Goal: Information Seeking & Learning: Learn about a topic

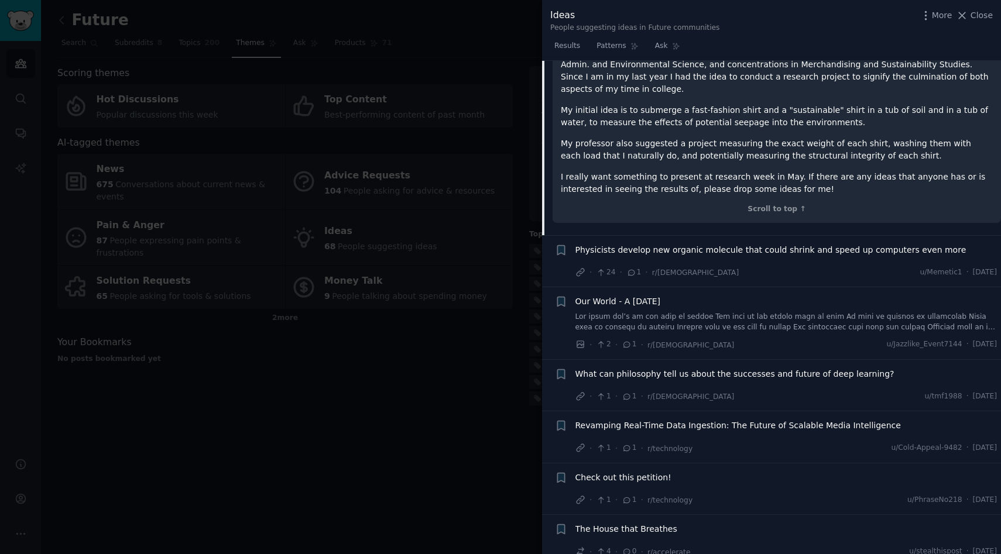
scroll to position [3836, 0]
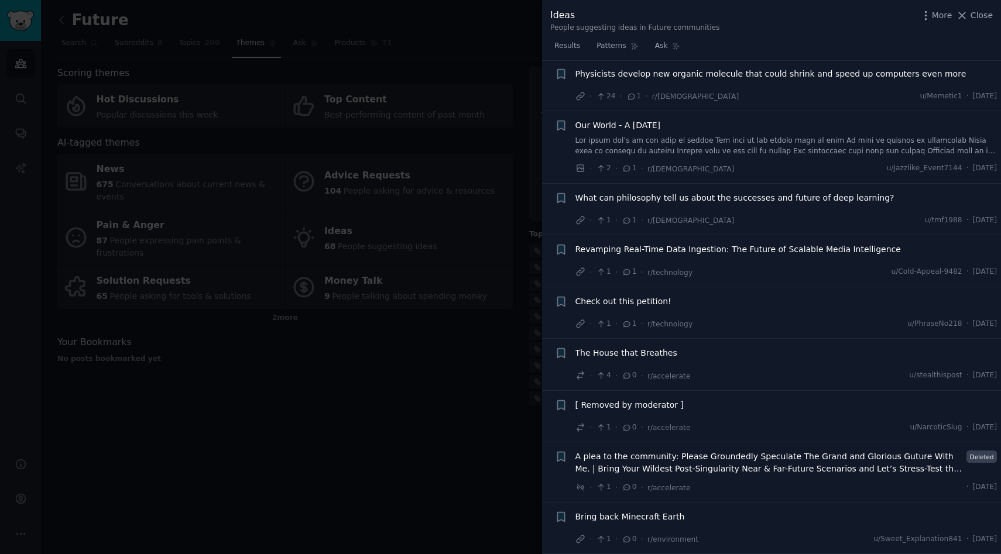
click at [400, 424] on div at bounding box center [500, 277] width 1001 height 554
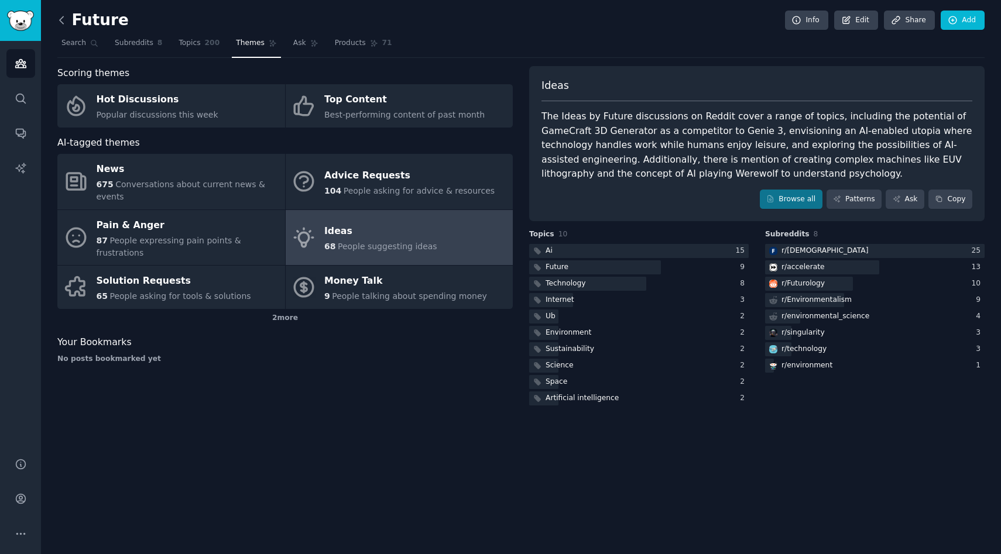
click at [66, 22] on icon at bounding box center [62, 20] width 12 height 12
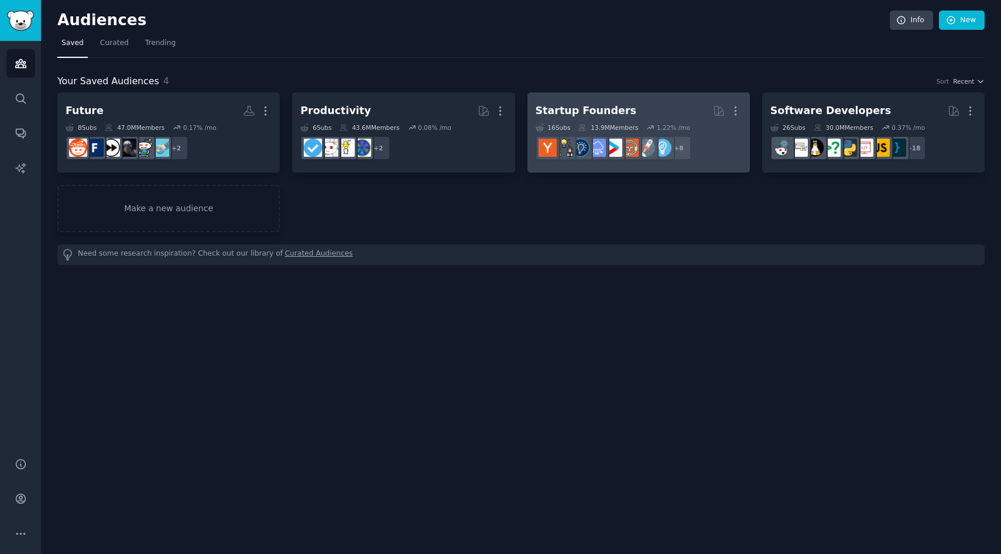
click at [601, 108] on div "Startup Founders" at bounding box center [586, 111] width 101 height 15
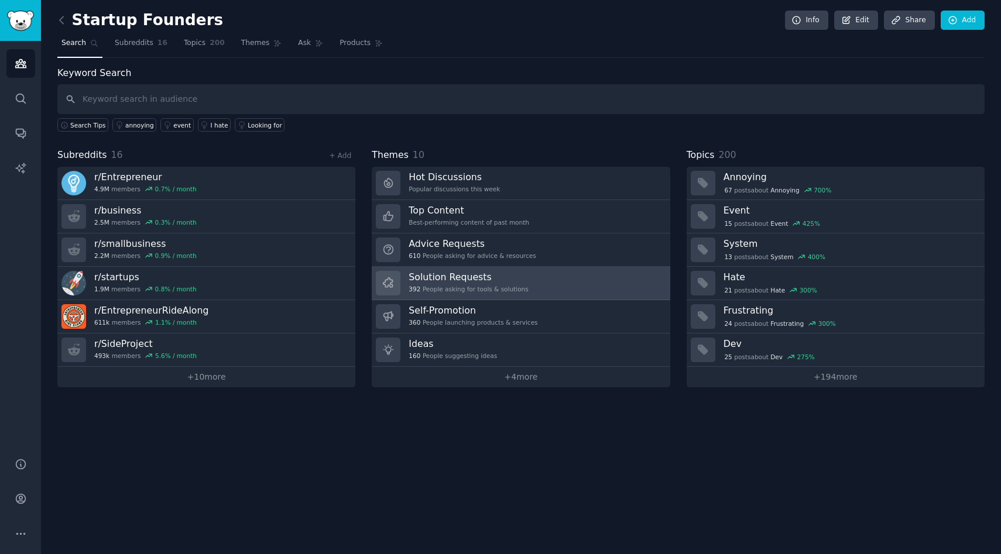
click at [468, 296] on link "Solution Requests 392 People asking for tools & solutions" at bounding box center [521, 283] width 298 height 33
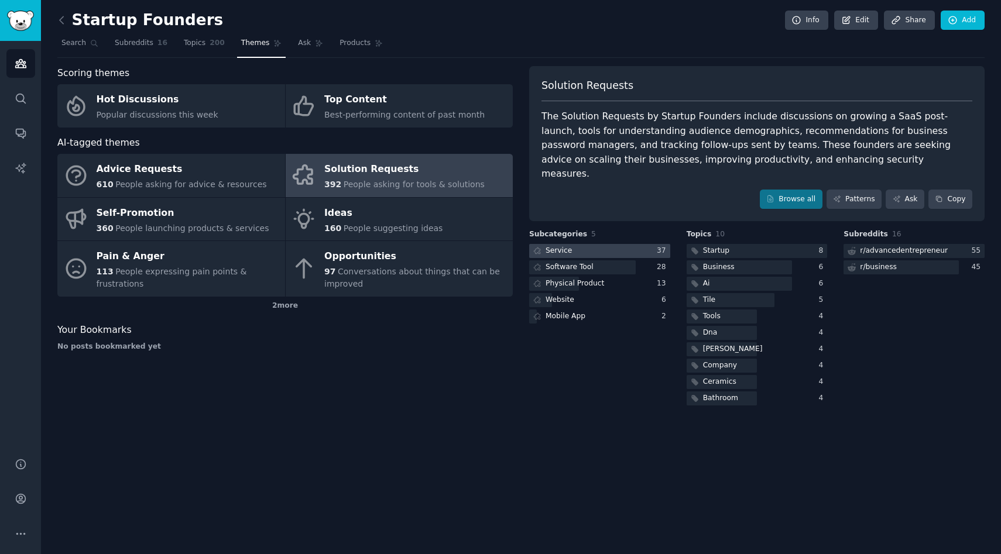
click at [580, 244] on div at bounding box center [599, 251] width 141 height 15
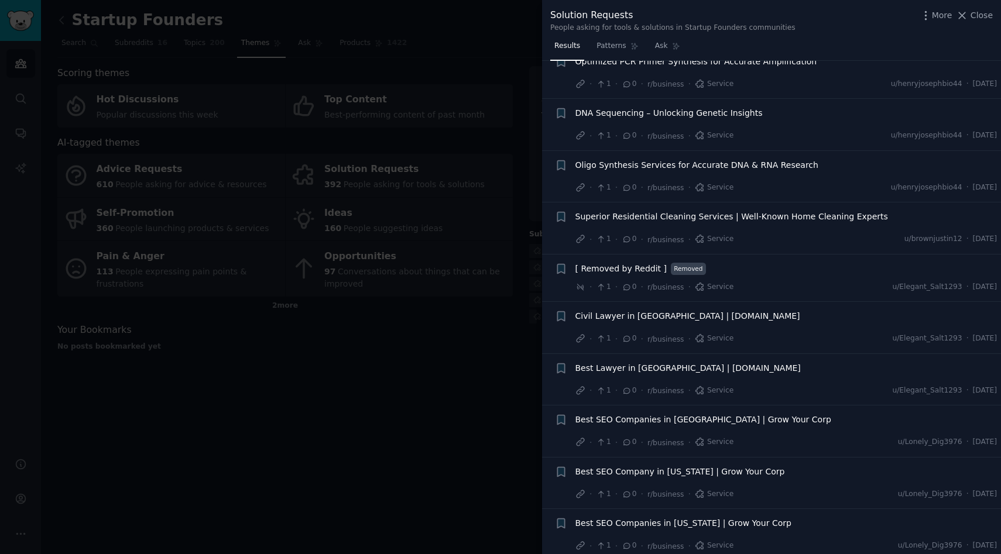
scroll to position [1514, 0]
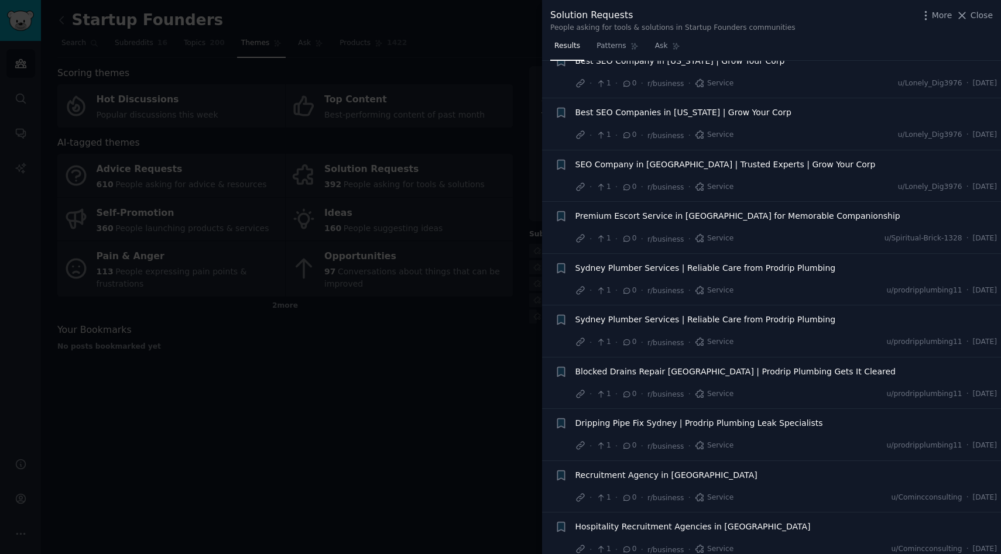
click at [451, 427] on div at bounding box center [500, 277] width 1001 height 554
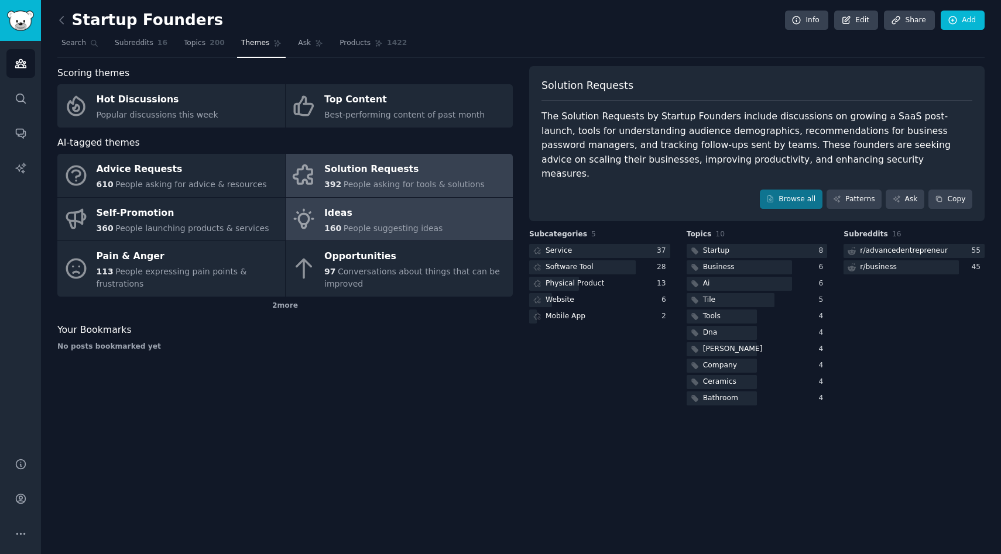
click at [409, 214] on div "Ideas" at bounding box center [383, 213] width 118 height 19
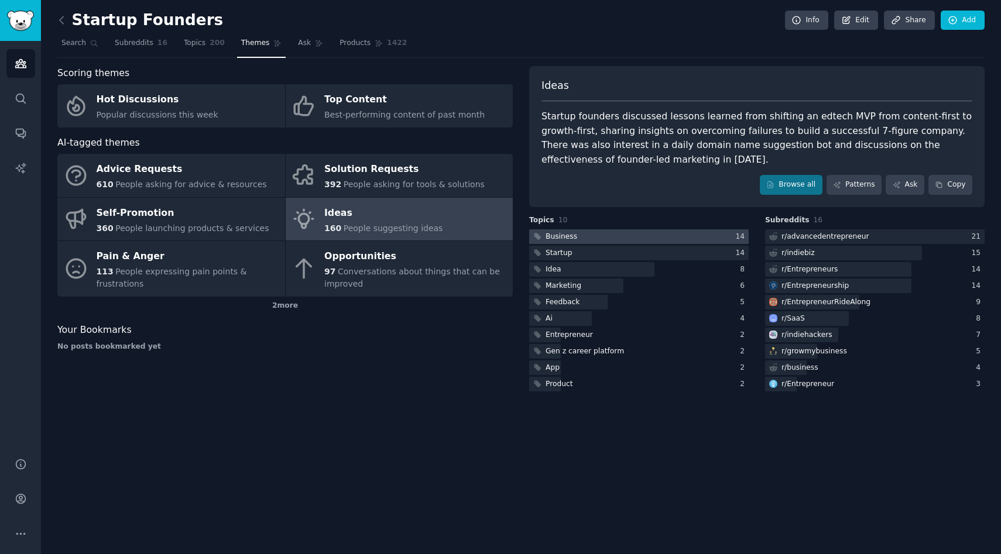
click at [606, 242] on div at bounding box center [639, 237] width 220 height 15
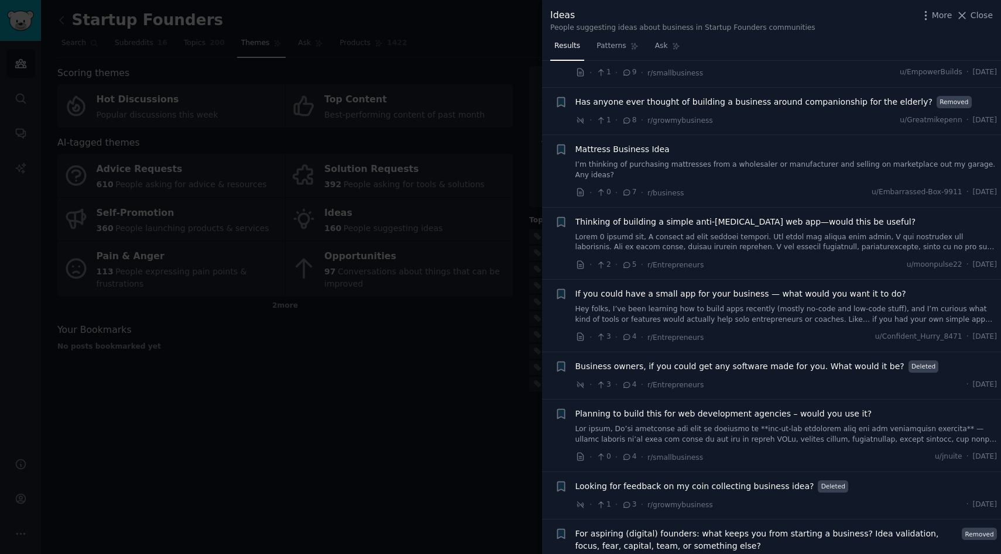
scroll to position [612, 0]
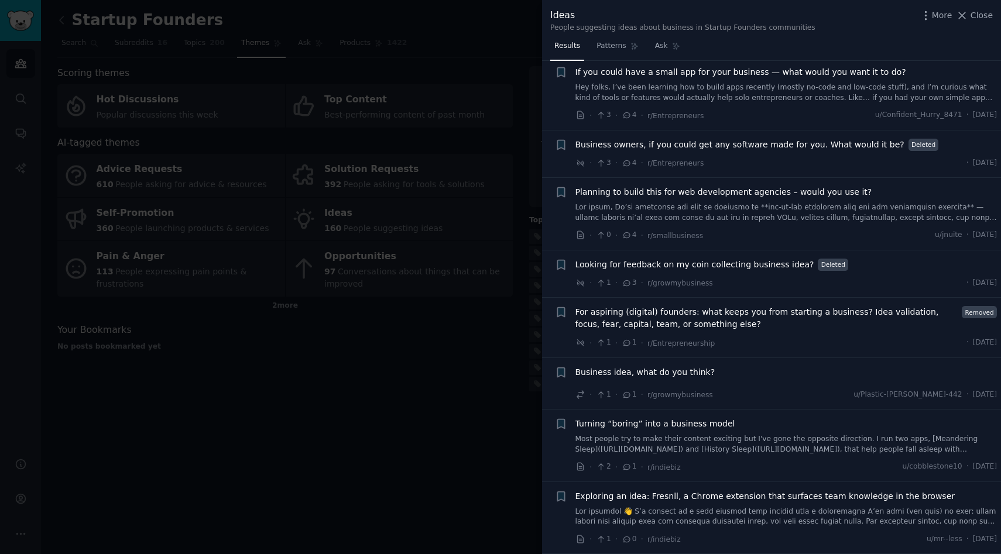
click at [489, 383] on div at bounding box center [500, 277] width 1001 height 554
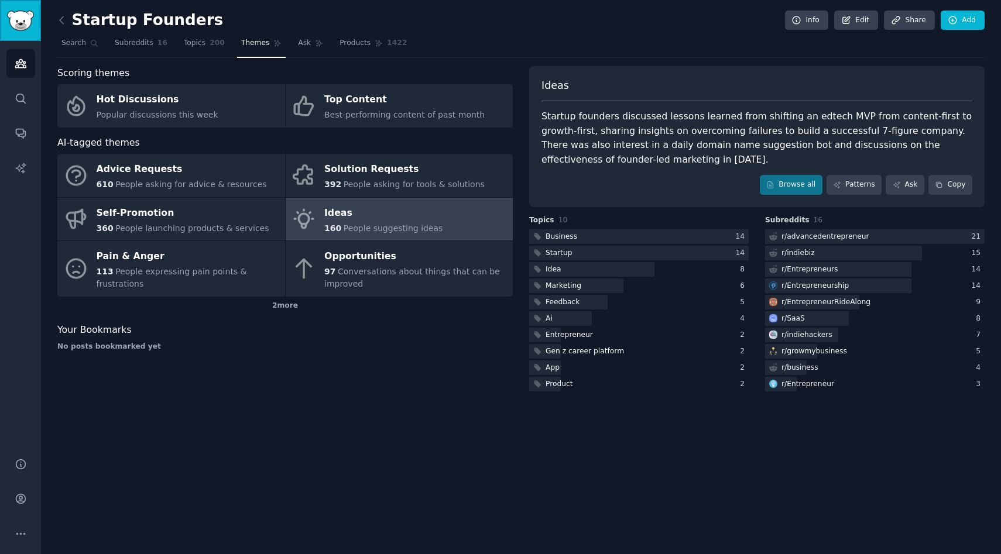
click at [22, 23] on img "Sidebar" at bounding box center [20, 21] width 27 height 20
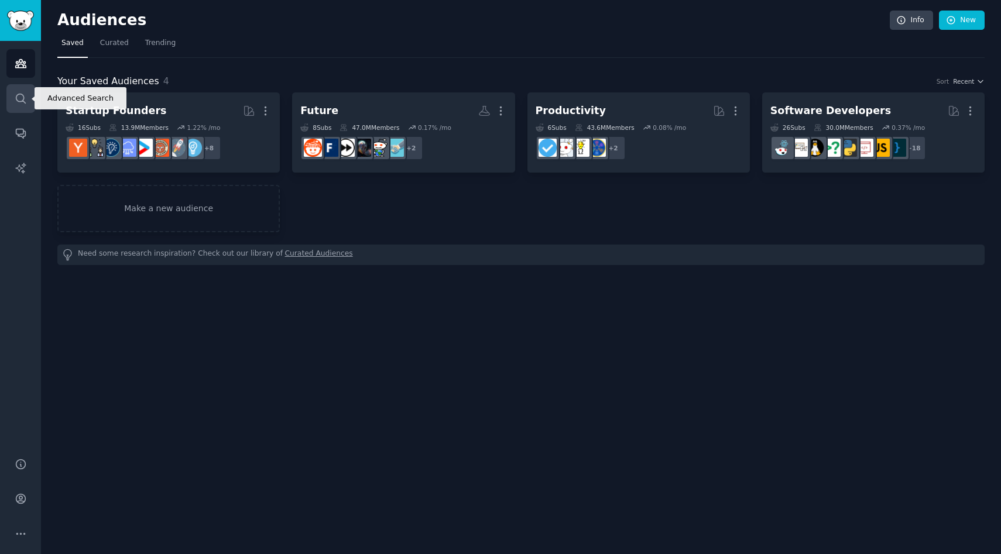
click at [26, 95] on link "Search" at bounding box center [20, 98] width 29 height 29
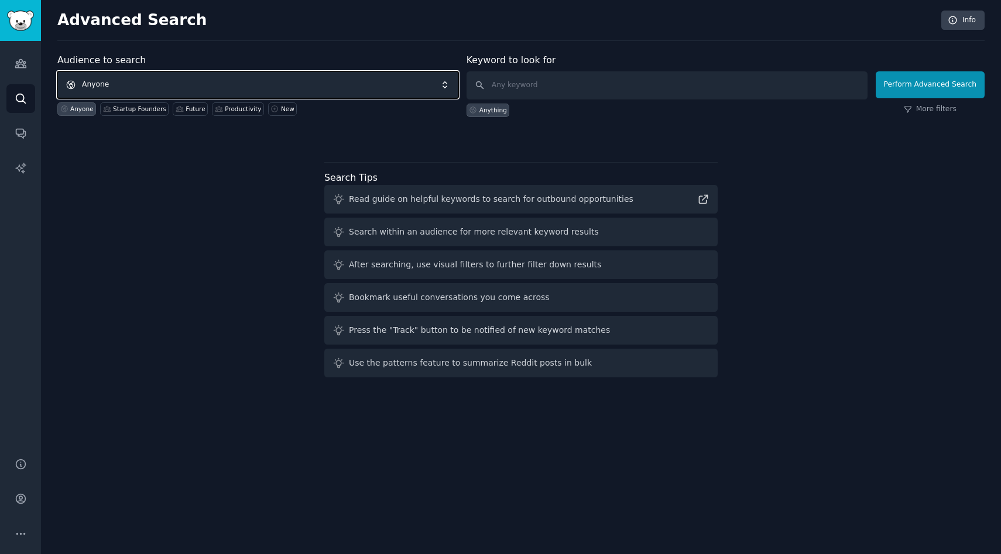
click at [273, 81] on span "Anyone" at bounding box center [257, 84] width 401 height 27
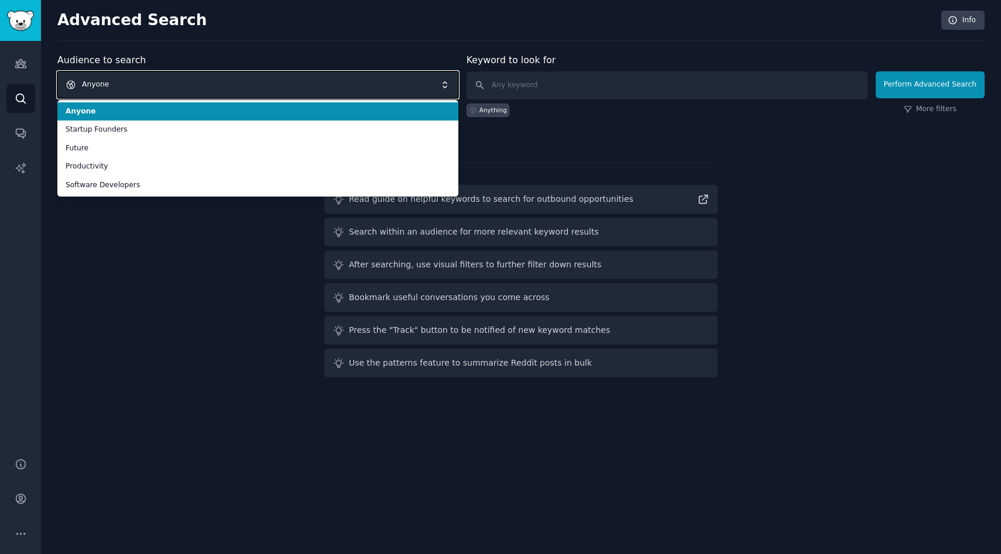
click at [273, 81] on span "Anyone" at bounding box center [257, 84] width 401 height 27
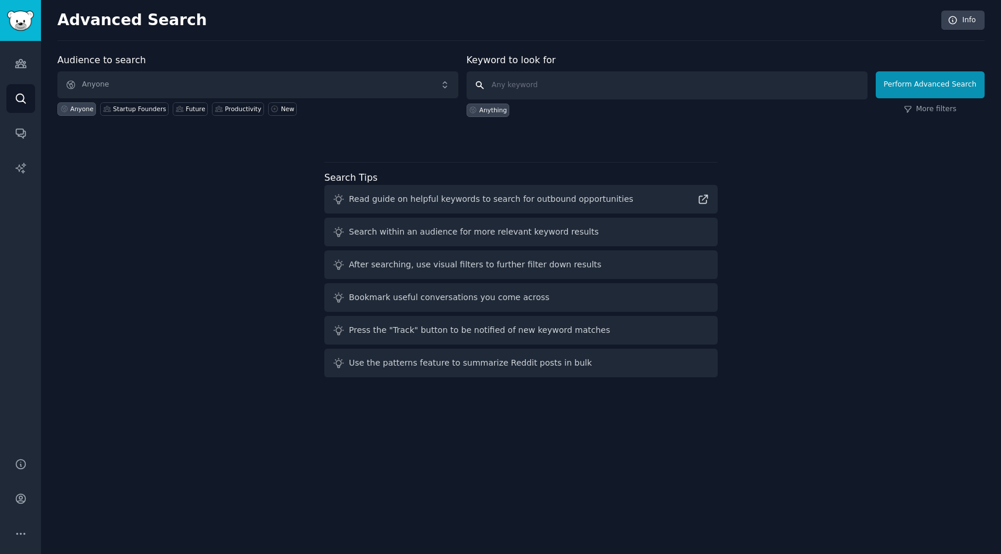
click at [563, 93] on input "text" at bounding box center [667, 85] width 401 height 28
type input "robotics startup"
click button "Perform Advanced Search" at bounding box center [930, 84] width 109 height 27
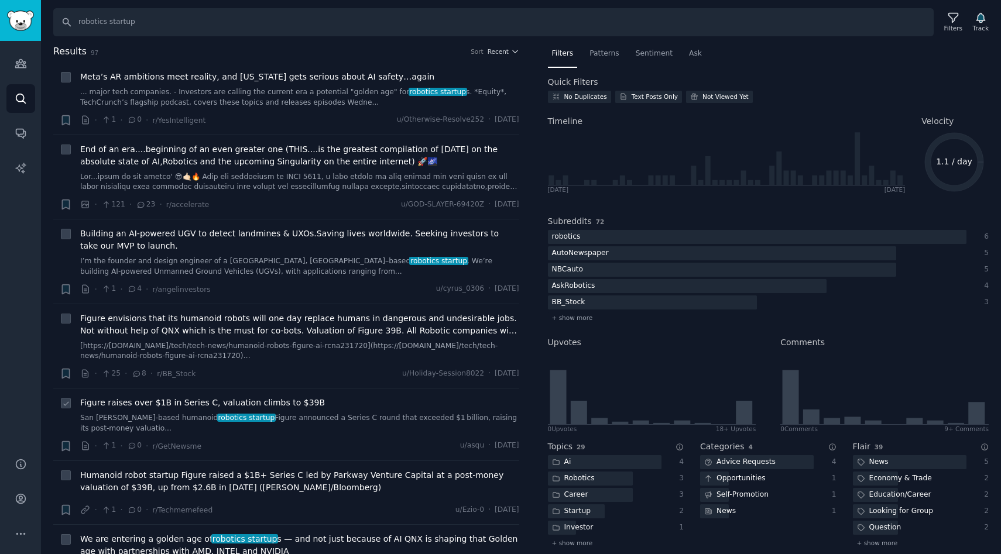
click at [189, 405] on span "Figure raises over $1B in Series C, valuation climbs to $39B" at bounding box center [202, 403] width 245 height 12
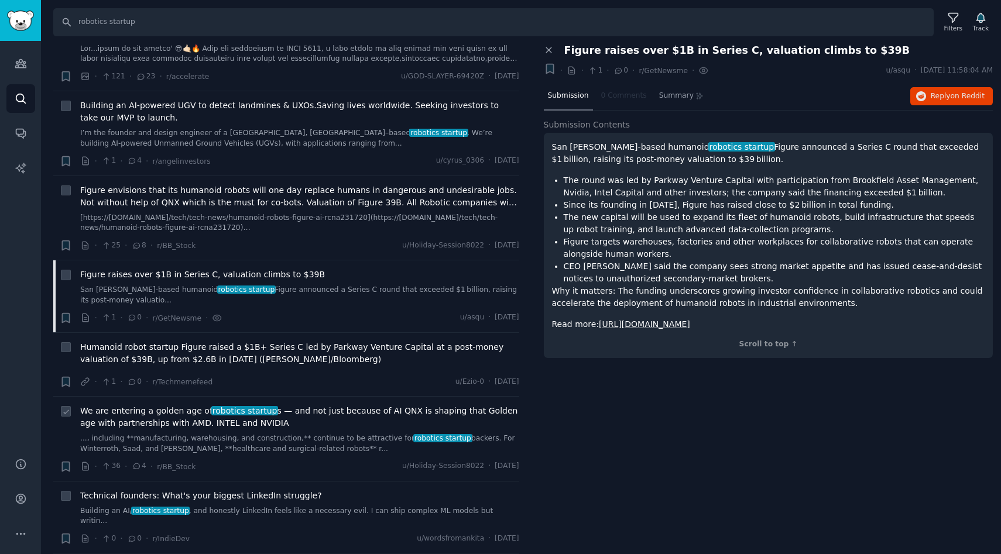
scroll to position [133, 0]
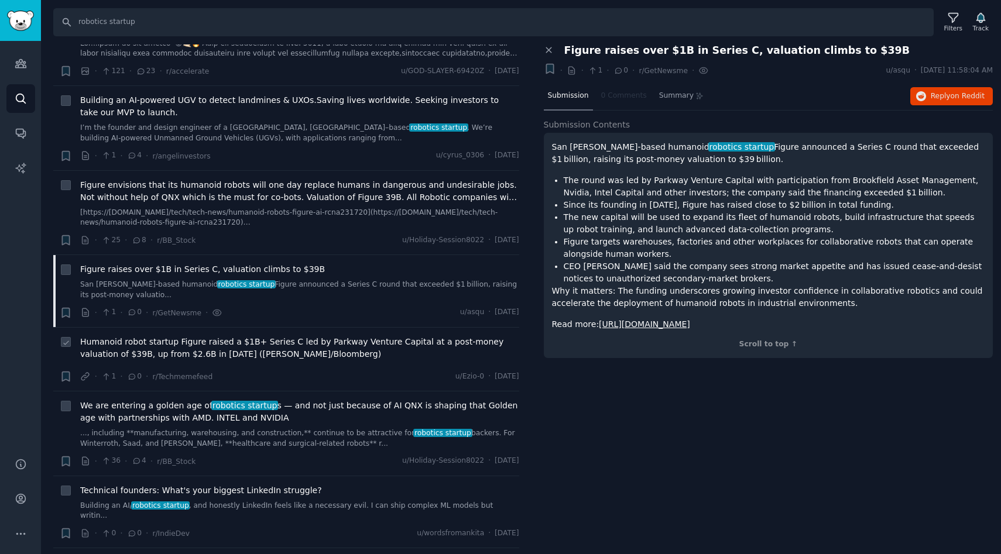
click at [189, 381] on span "r/Techmemefeed" at bounding box center [182, 377] width 60 height 12
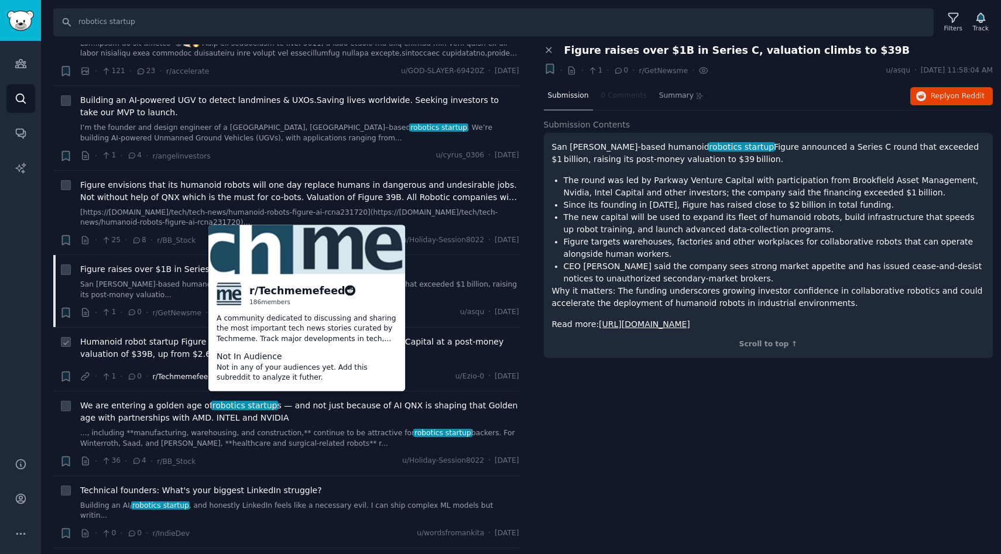
click at [203, 379] on span "r/Techmemefeed" at bounding box center [182, 377] width 60 height 8
click at [196, 380] on span "r/Techmemefeed" at bounding box center [182, 377] width 60 height 8
click at [285, 290] on div "r/ Techmemefeed" at bounding box center [296, 290] width 95 height 15
click at [232, 295] on img at bounding box center [229, 295] width 25 height 25
click at [345, 292] on icon at bounding box center [350, 291] width 11 height 11
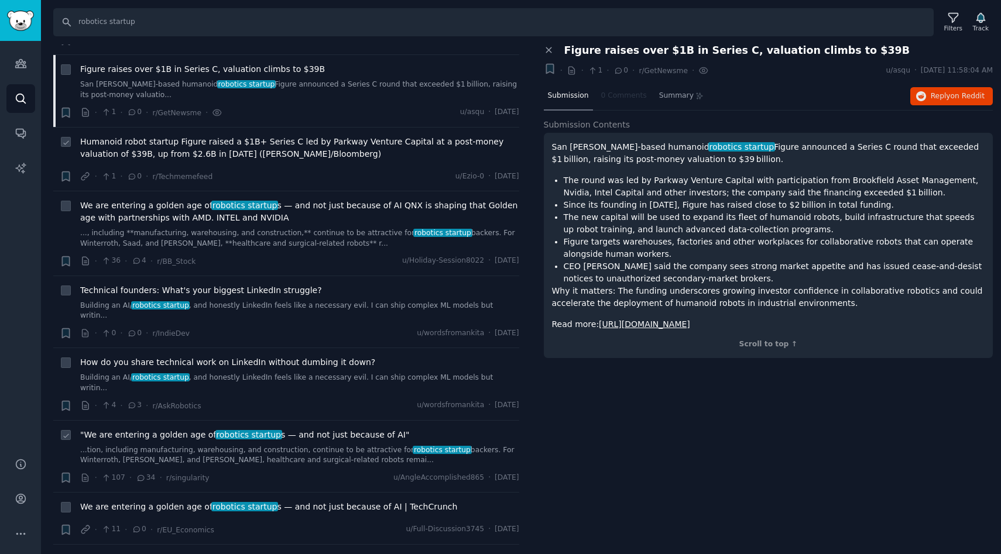
scroll to position [336, 0]
click at [255, 429] on span "robotics startup" at bounding box center [248, 433] width 67 height 9
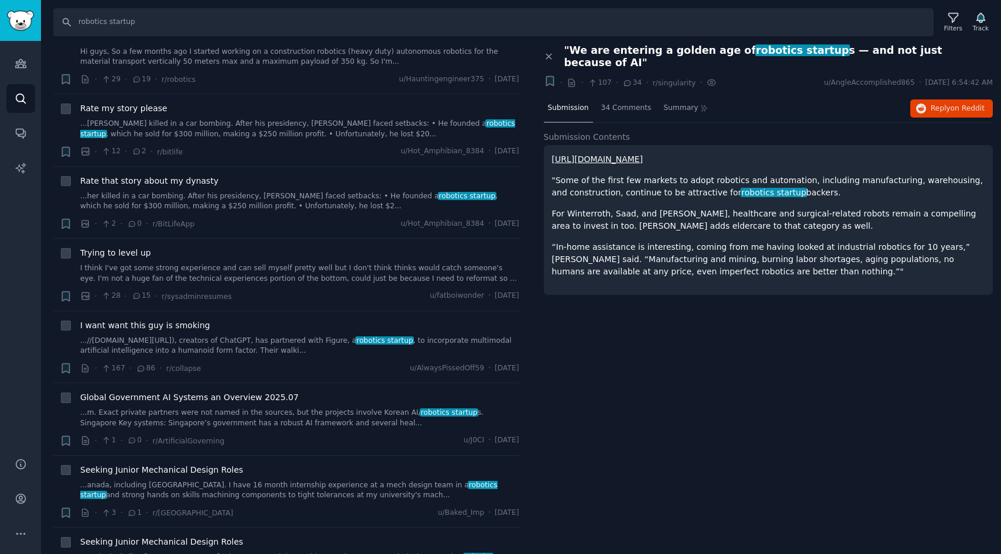
scroll to position [4752, 0]
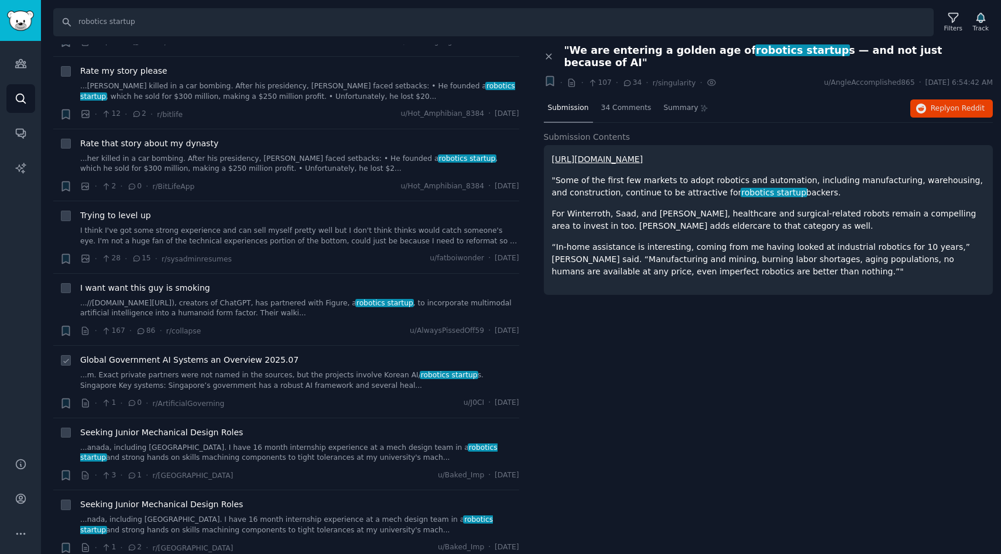
click at [207, 354] on span "Global Government AI Systems an Overview 2025.07" at bounding box center [189, 360] width 218 height 12
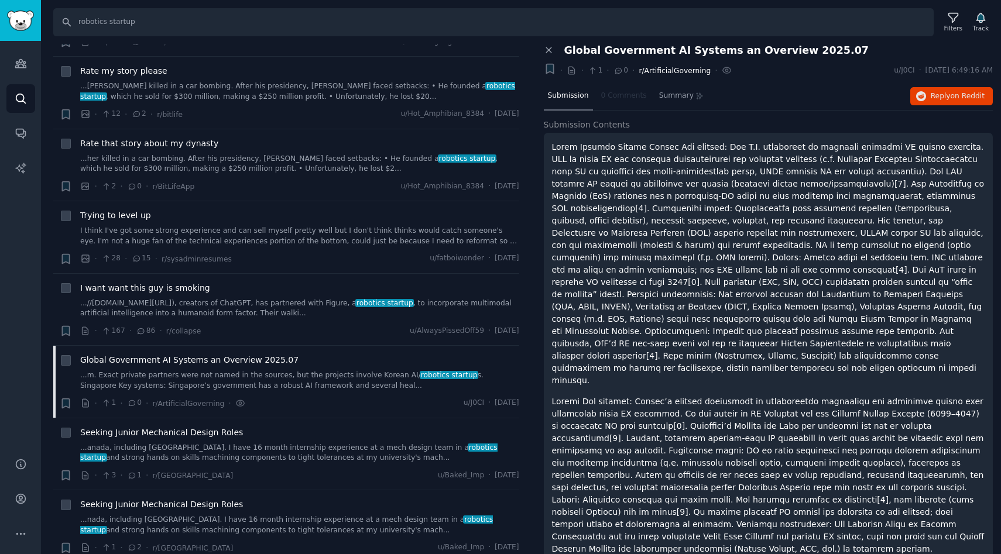
click at [668, 74] on span "r/ArtificialGoverning" at bounding box center [675, 71] width 72 height 8
click at [570, 238] on p at bounding box center [768, 264] width 433 height 246
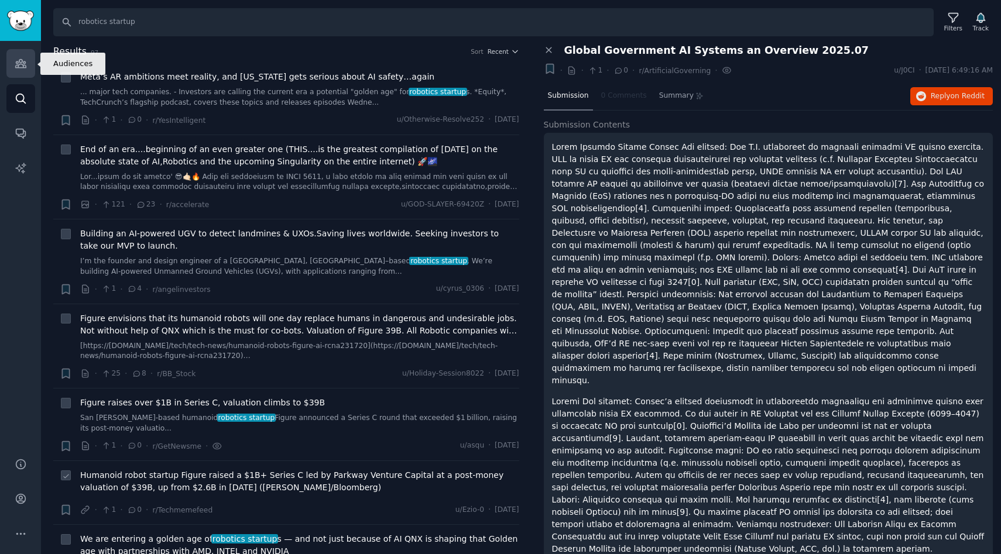
click at [13, 59] on link "Audiences" at bounding box center [20, 63] width 29 height 29
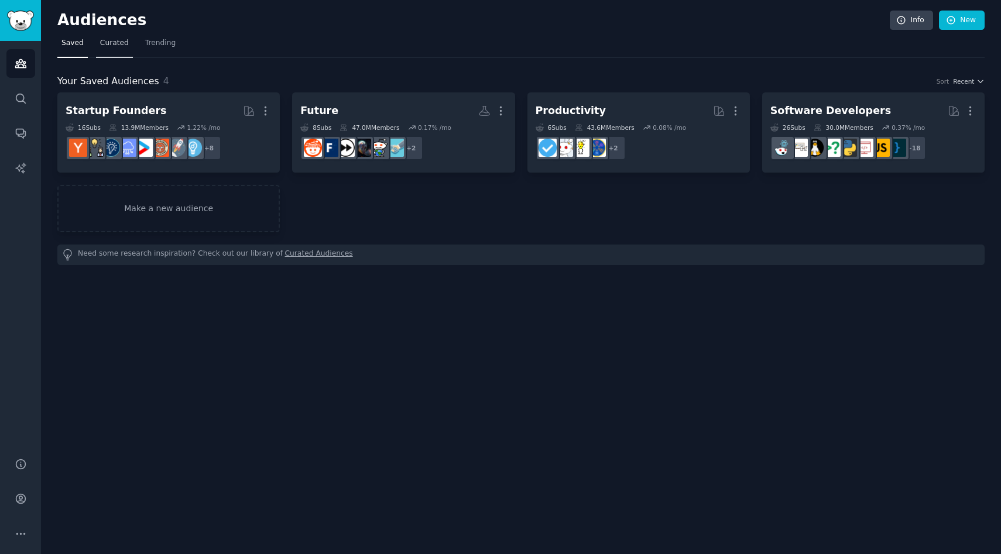
click at [112, 45] on span "Curated" at bounding box center [114, 43] width 29 height 11
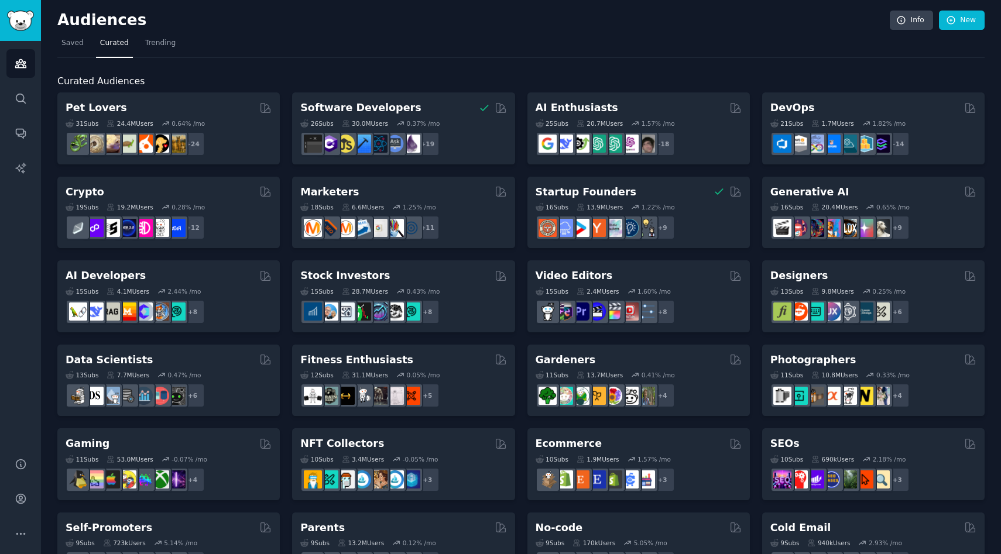
click at [134, 47] on nav "Saved Curated Trending" at bounding box center [520, 46] width 927 height 24
click at [170, 47] on span "Trending" at bounding box center [160, 43] width 30 height 11
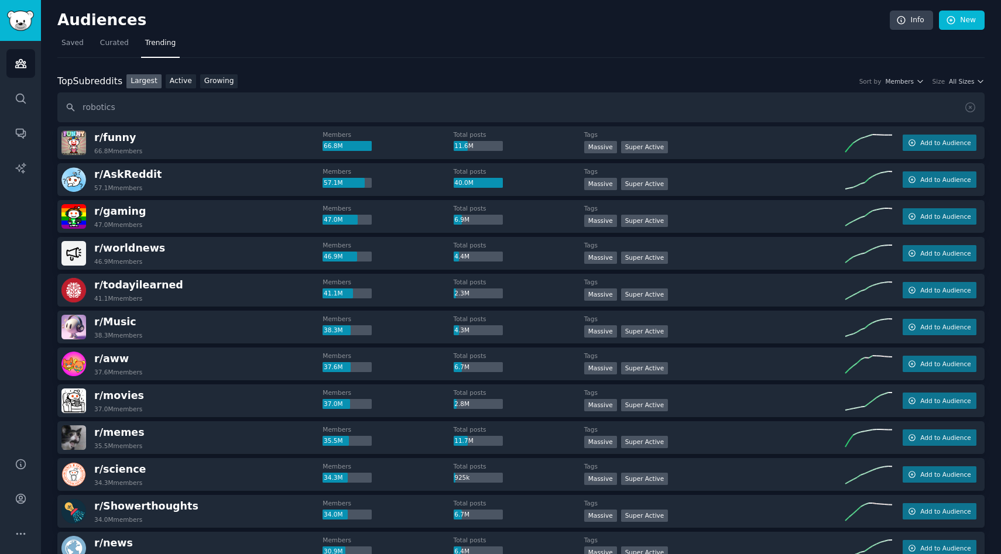
type input "robotics"
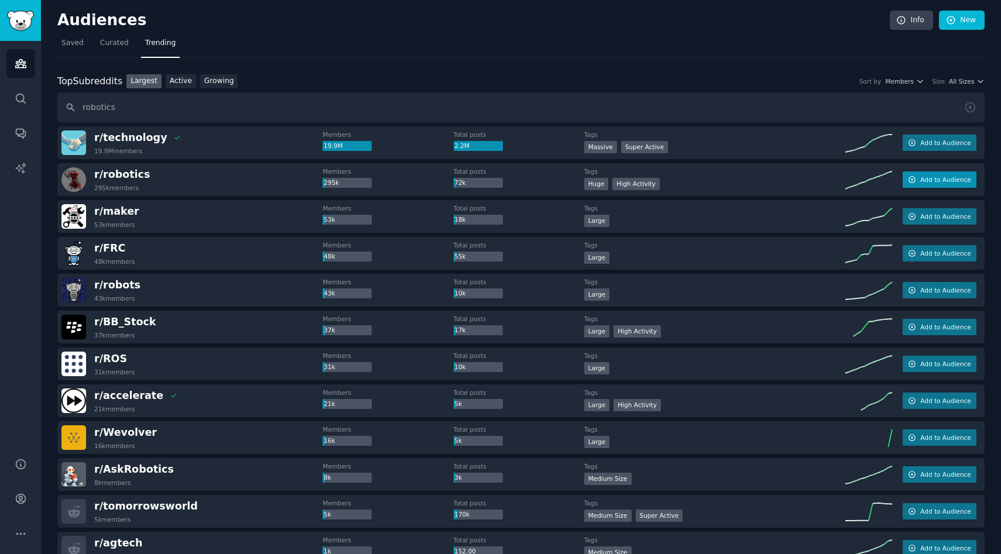
click at [920, 182] on span "Add to Audience" at bounding box center [945, 180] width 50 height 8
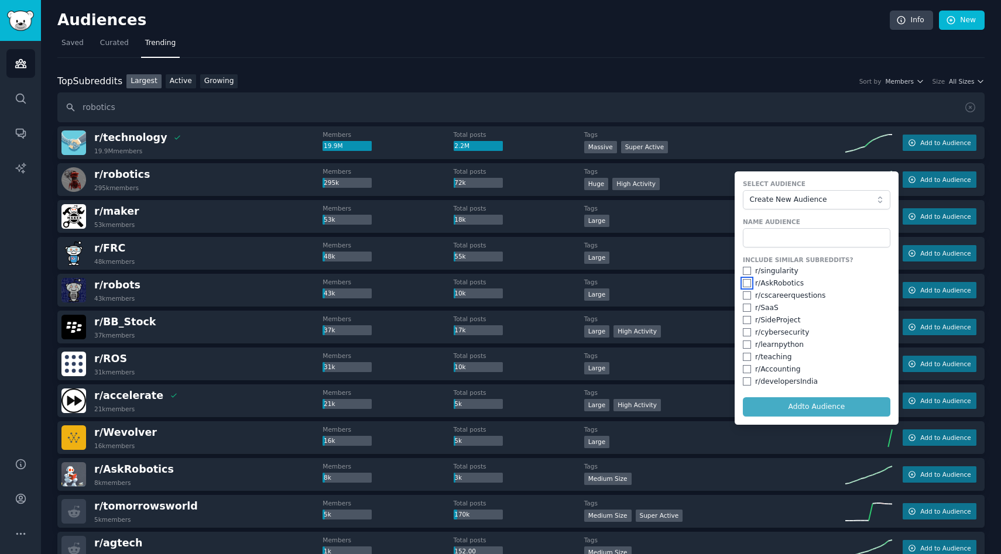
click at [744, 282] on input "checkbox" at bounding box center [747, 283] width 8 height 8
checkbox input "true"
click at [773, 200] on span "Create New Audience" at bounding box center [813, 200] width 128 height 11
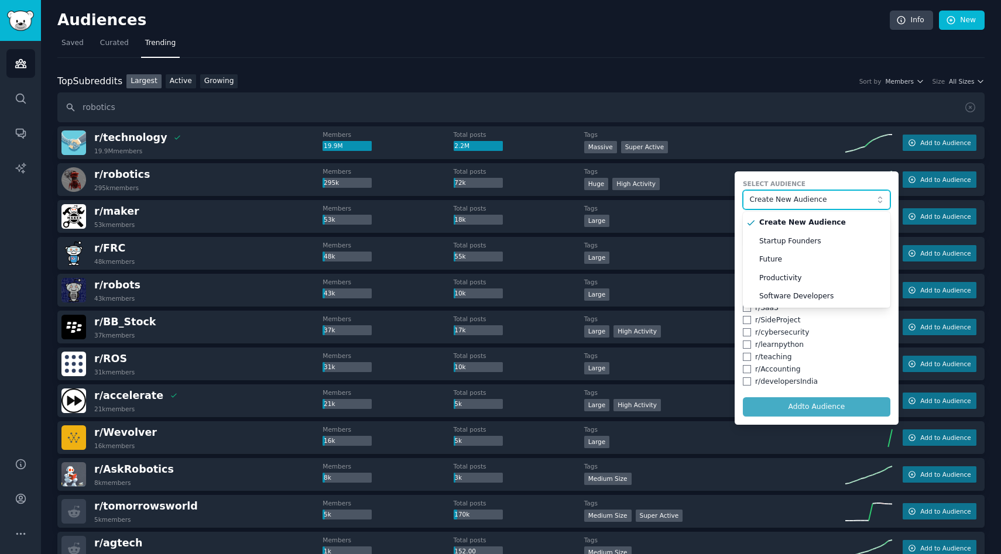
click at [790, 194] on button "Create New Audience" at bounding box center [817, 200] width 148 height 20
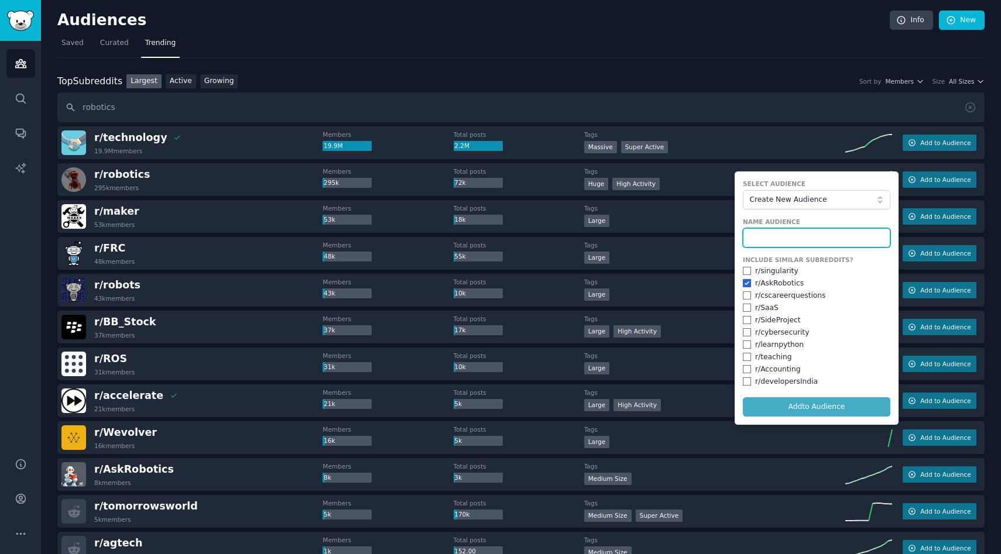
click at [797, 238] on input "text" at bounding box center [817, 238] width 148 height 20
type input "Robotics"
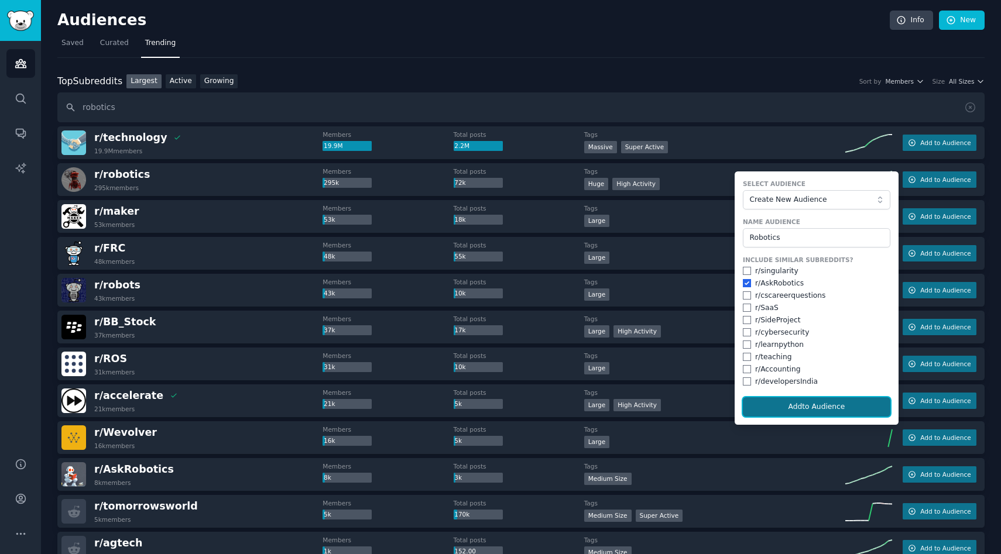
click at [799, 403] on button "Add to Audience" at bounding box center [817, 408] width 148 height 20
checkbox input "false"
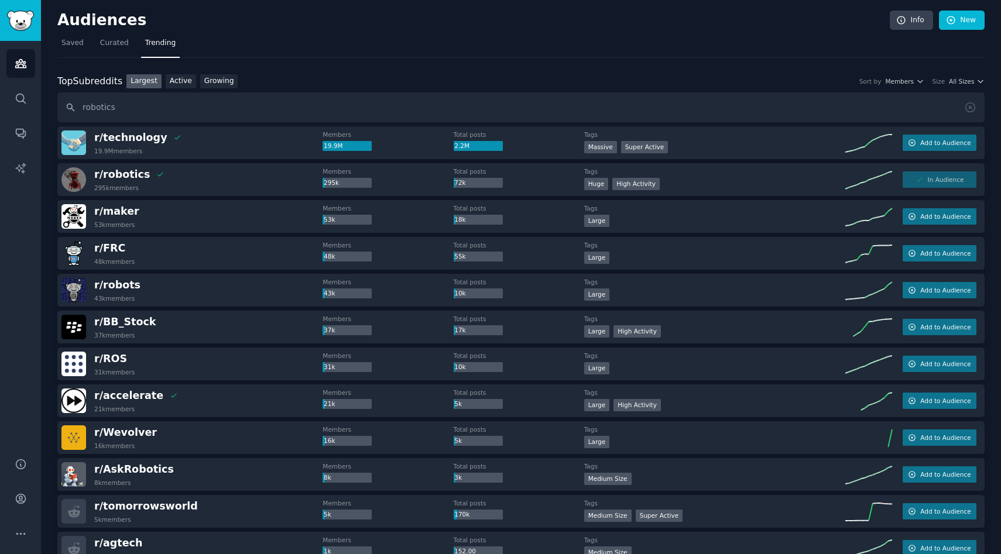
scroll to position [85, 0]
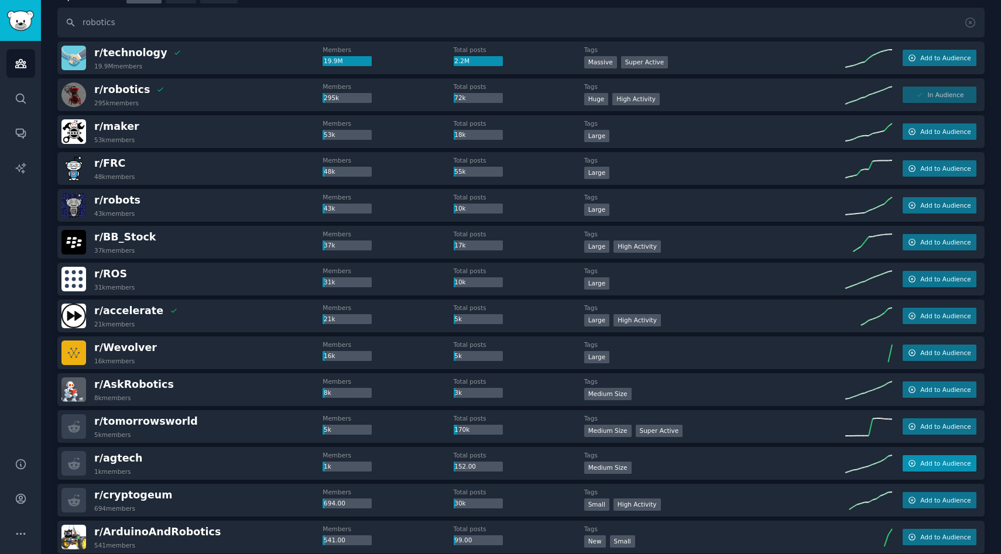
click at [934, 462] on span "Add to Audience" at bounding box center [945, 464] width 50 height 8
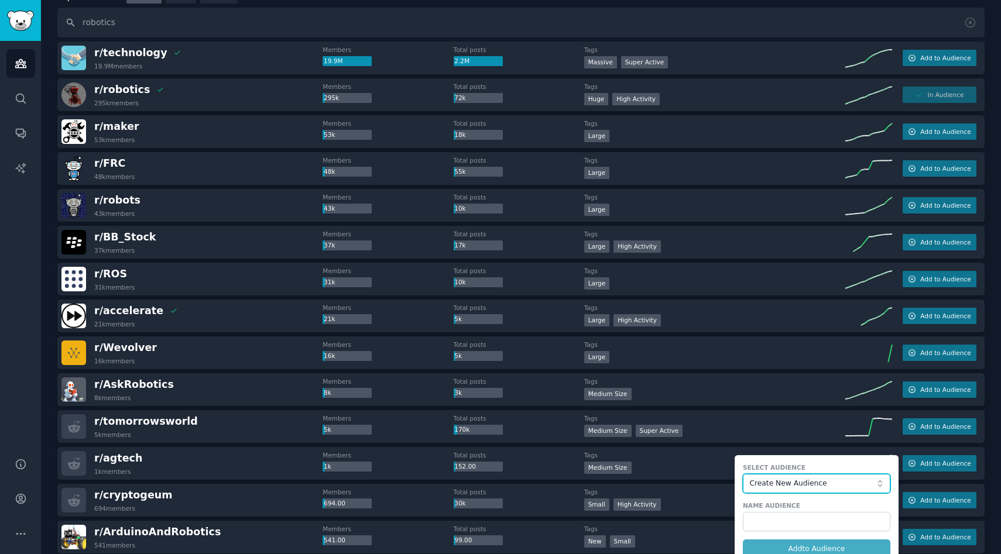
click at [823, 486] on span "Create New Audience" at bounding box center [813, 484] width 128 height 11
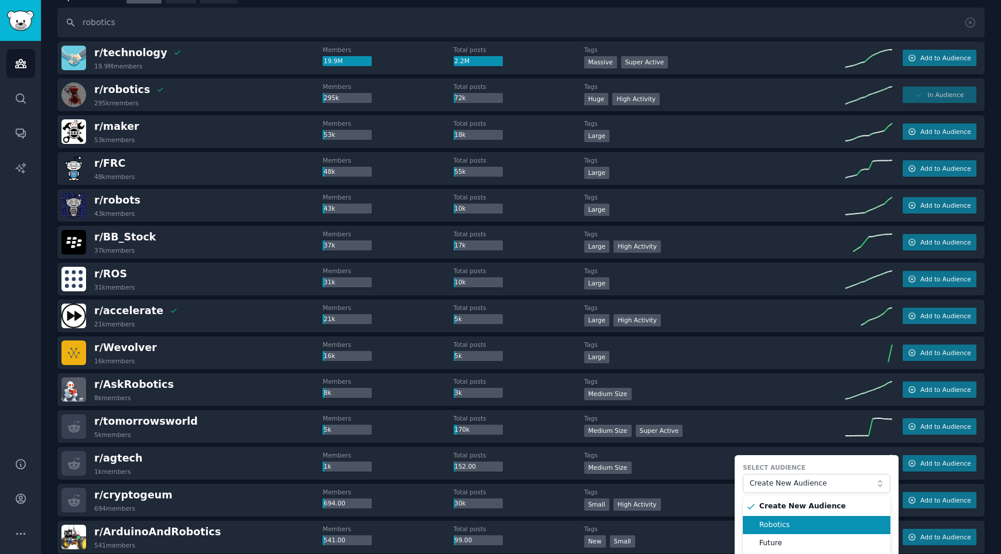
click at [820, 523] on span "Robotics" at bounding box center [820, 526] width 123 height 11
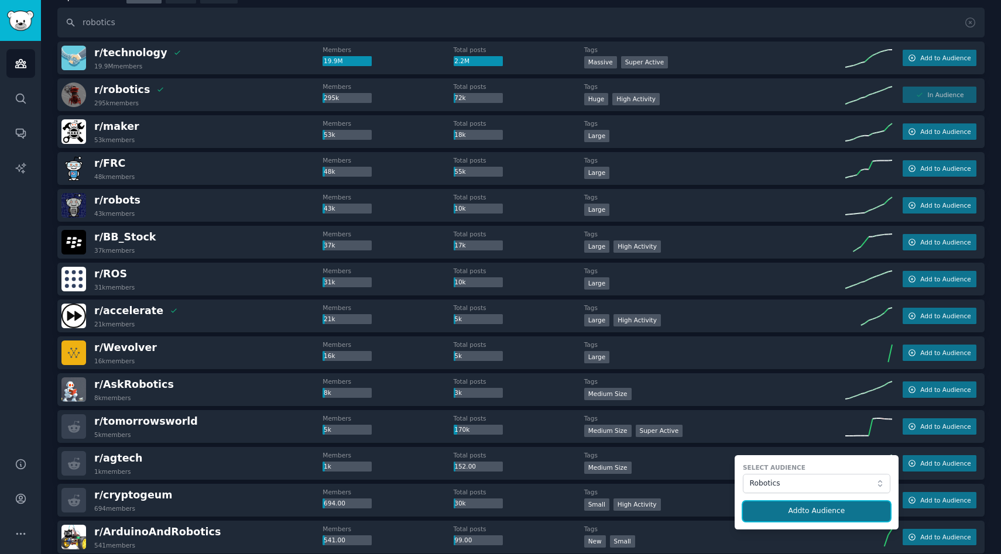
click at [838, 519] on button "Add to Audience" at bounding box center [817, 512] width 148 height 20
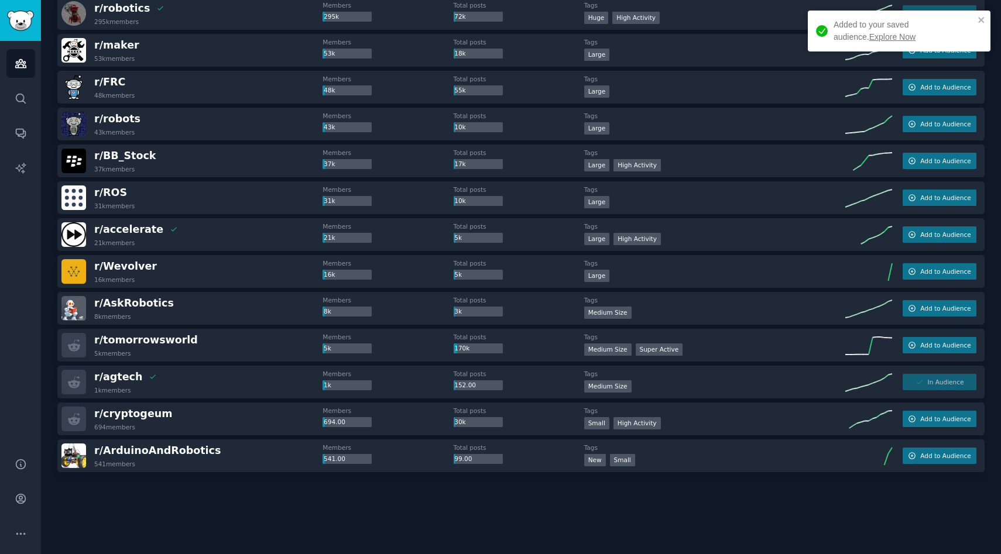
scroll to position [0, 0]
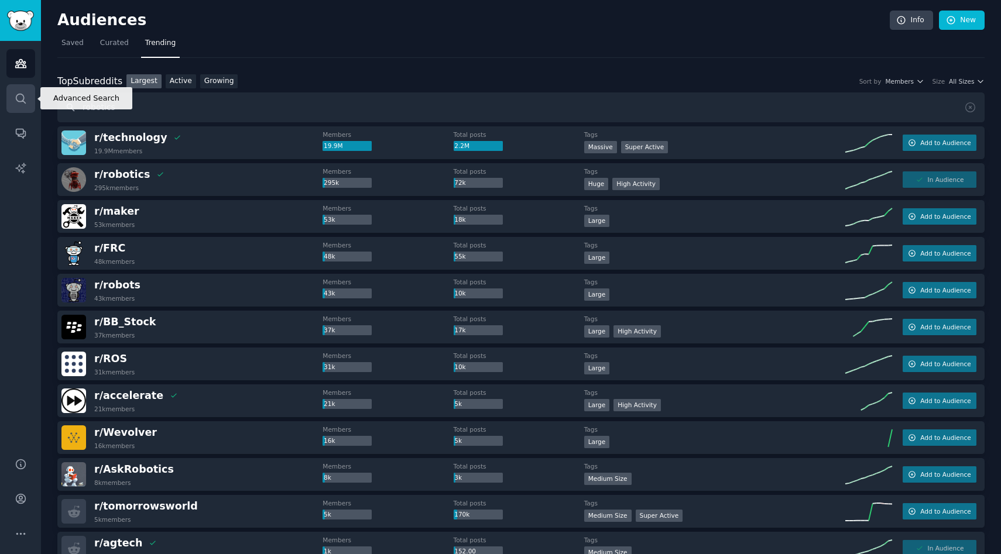
click at [27, 109] on link "Search" at bounding box center [20, 98] width 29 height 29
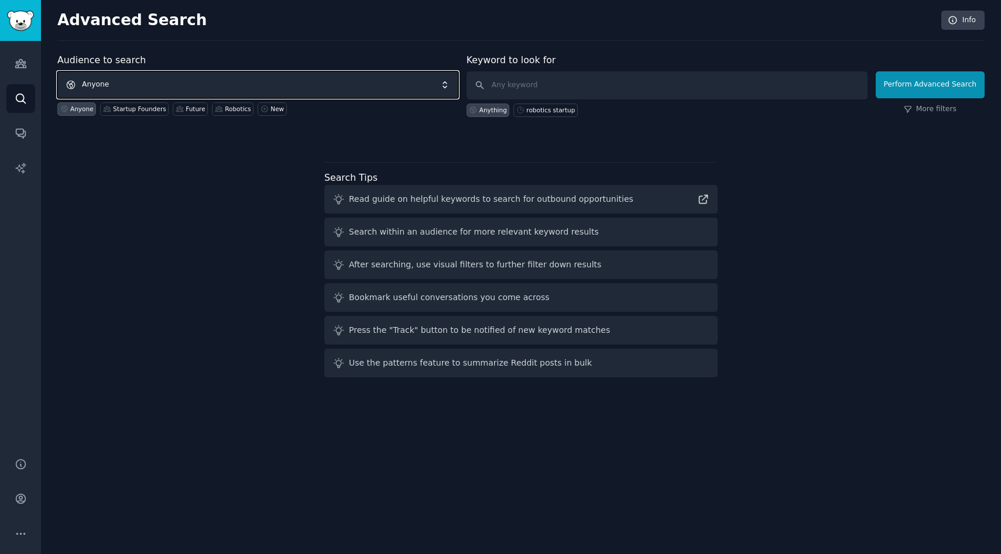
click at [169, 88] on span "Anyone" at bounding box center [257, 84] width 401 height 27
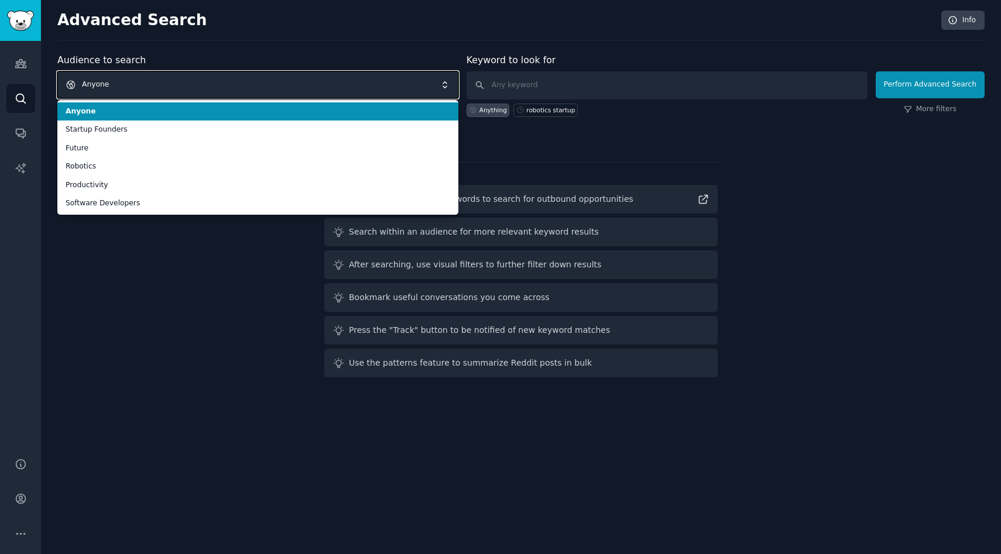
click at [169, 88] on span "Anyone" at bounding box center [257, 84] width 401 height 27
click at [536, 76] on input "text" at bounding box center [667, 85] width 401 height 28
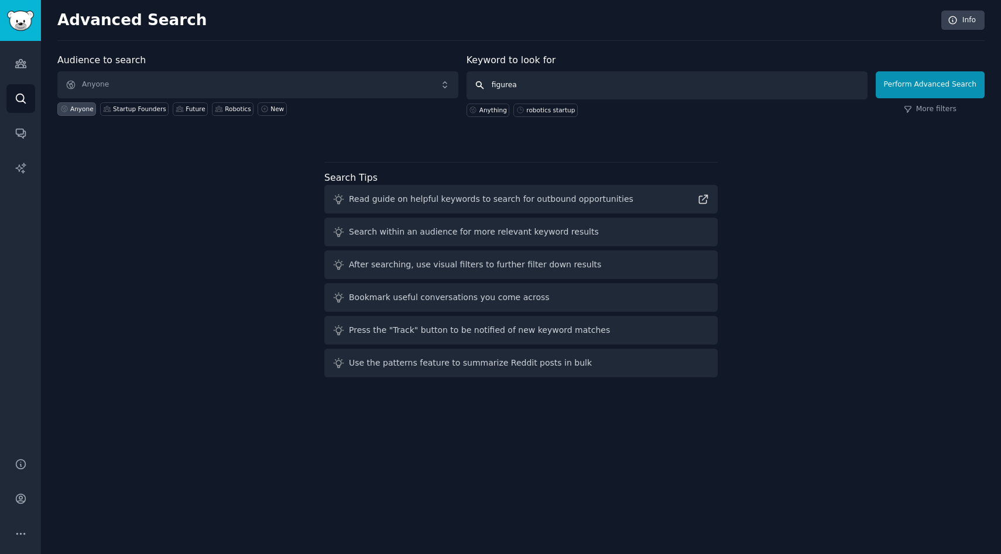
type input "figureai"
click button "Perform Advanced Search" at bounding box center [930, 84] width 109 height 27
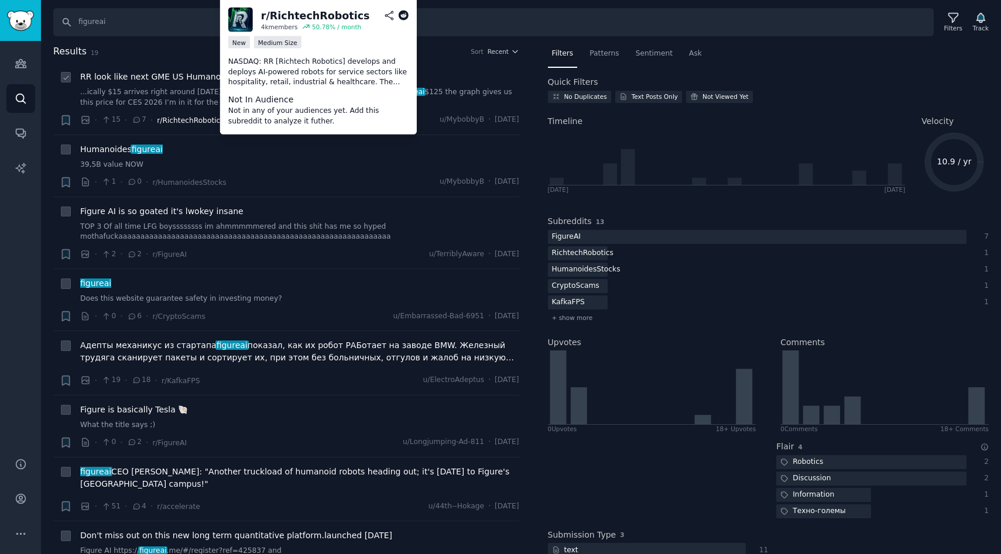
click at [198, 121] on span "r/RichtechRobotics" at bounding box center [190, 121] width 67 height 8
click at [401, 12] on icon at bounding box center [403, 16] width 11 height 11
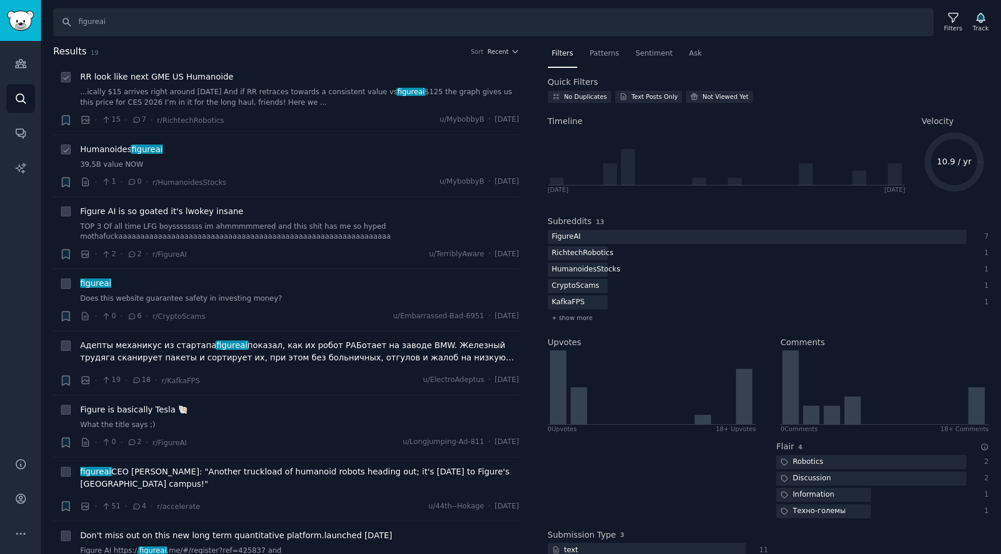
click at [180, 188] on span "r/HumanoidesStocks" at bounding box center [189, 182] width 74 height 12
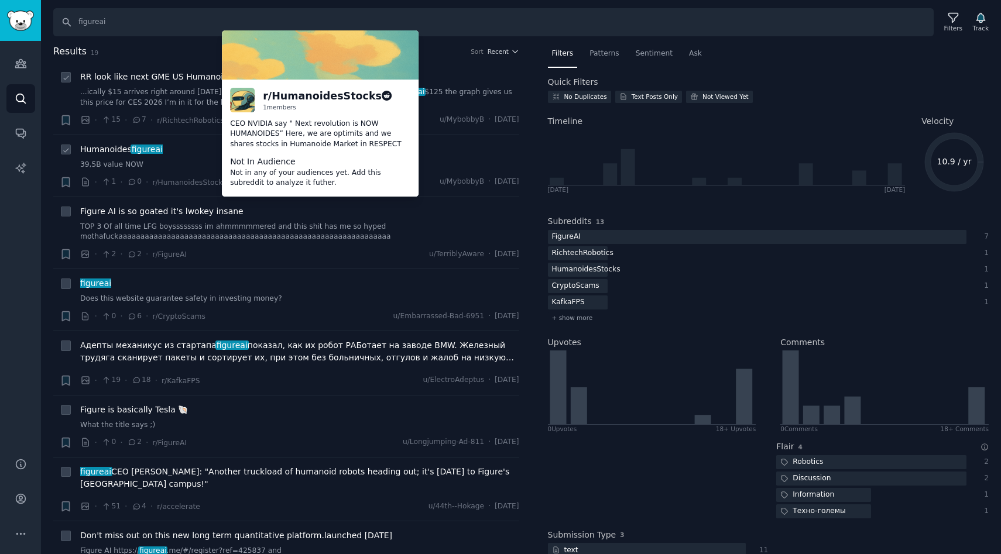
click at [382, 97] on icon at bounding box center [387, 96] width 11 height 11
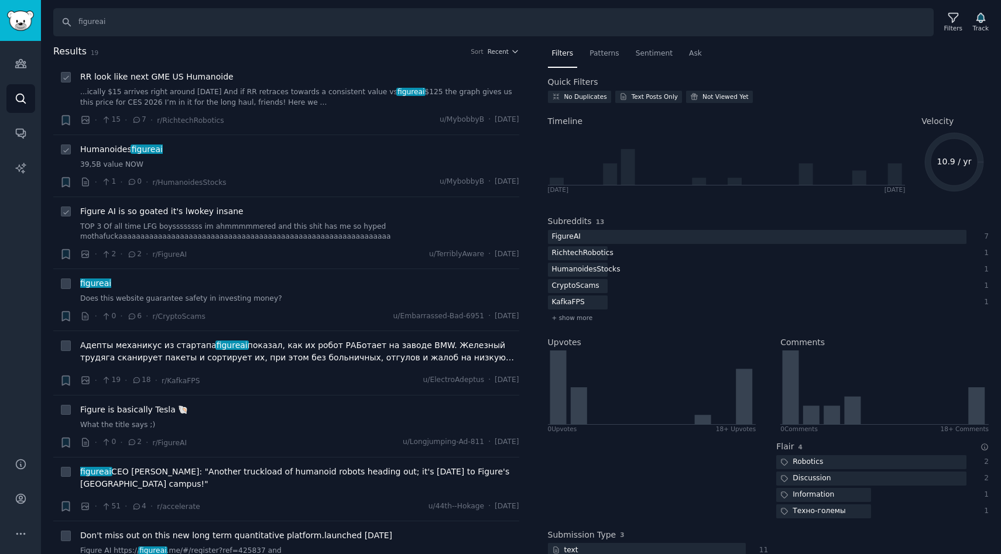
click at [247, 228] on link "TOP 3 Of all time LFG boyssssssss im ahmmmmmered and this shit has me so hyped …" at bounding box center [299, 232] width 439 height 20
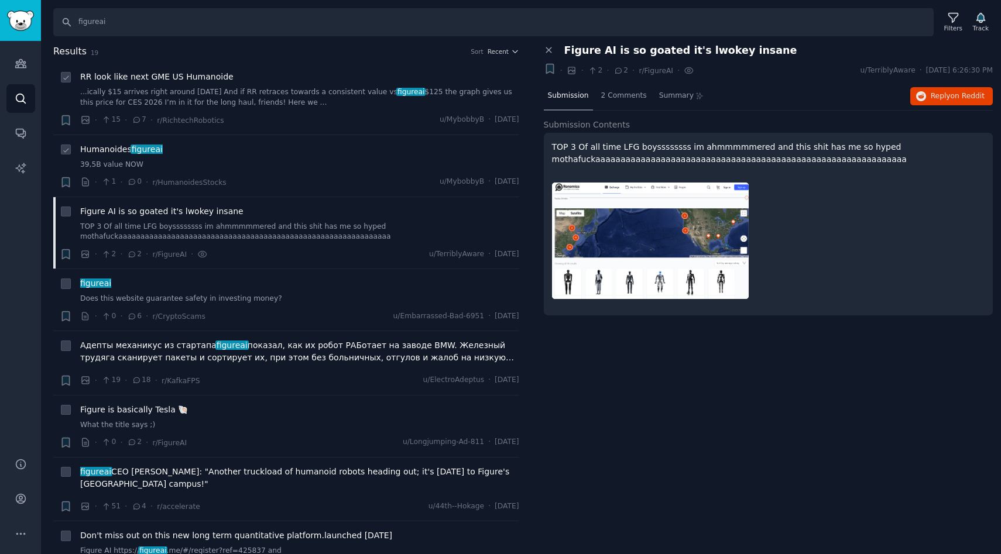
click at [658, 266] on img at bounding box center [650, 241] width 197 height 117
click at [622, 237] on img at bounding box center [650, 241] width 197 height 117
click at [615, 226] on img at bounding box center [650, 241] width 197 height 117
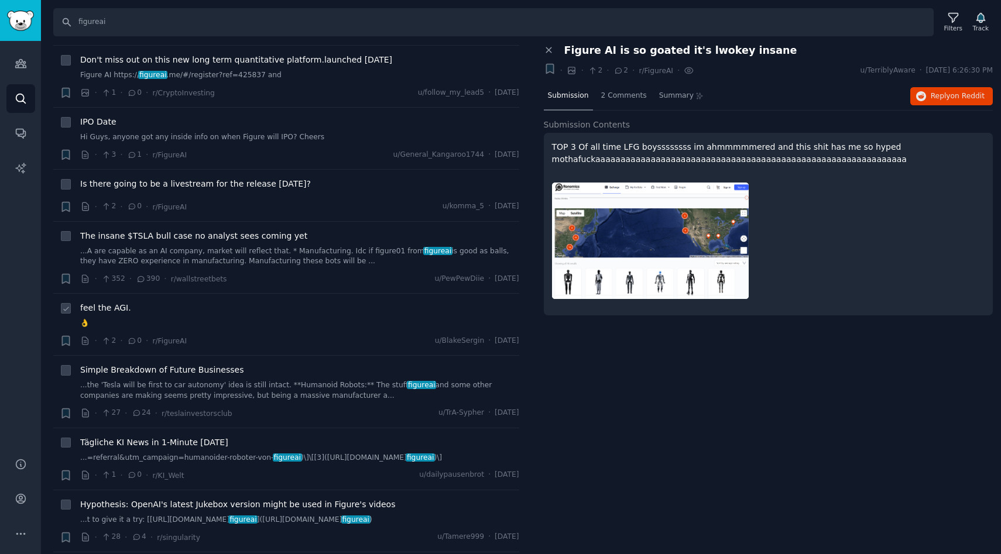
scroll to position [547, 0]
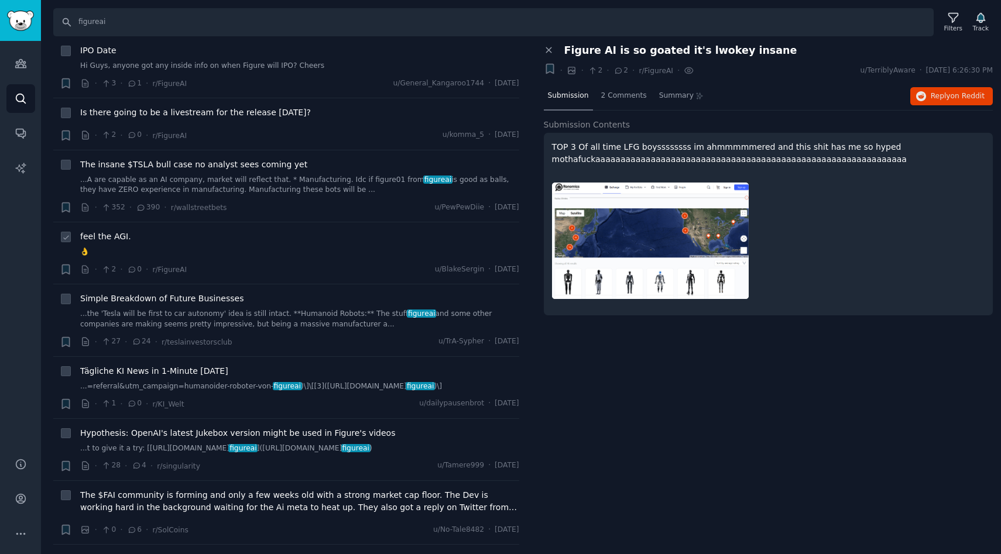
click at [160, 254] on link "👌" at bounding box center [299, 252] width 439 height 11
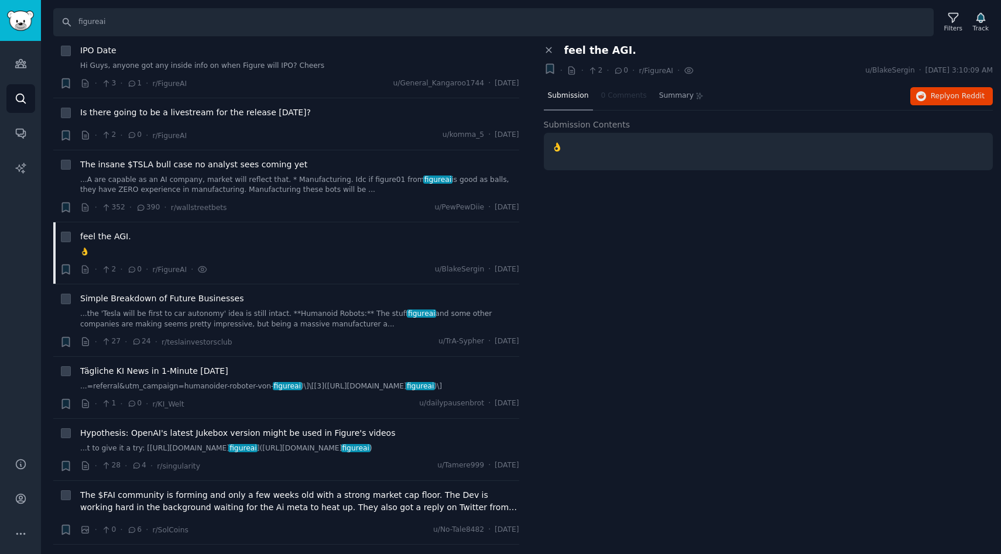
click at [607, 53] on span "feel the AGI." at bounding box center [600, 50] width 72 height 12
click at [348, 314] on link "...the 'Tesla will be first to car autonomy' idea is still intact. **Humanoid R…" at bounding box center [299, 319] width 439 height 20
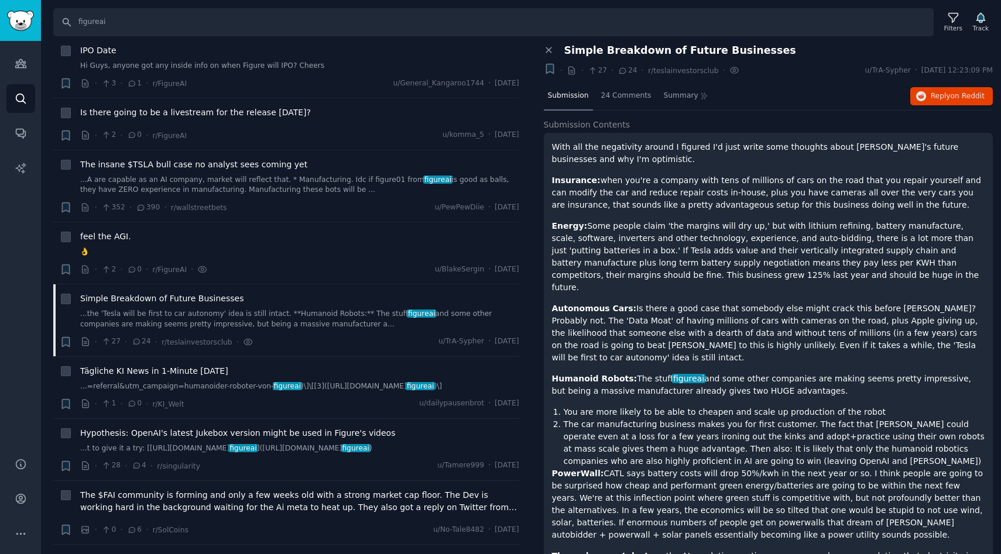
click at [804, 264] on p "Energy: Some people claim 'the margins will dry up,' but with lithium refining,…" at bounding box center [768, 257] width 433 height 74
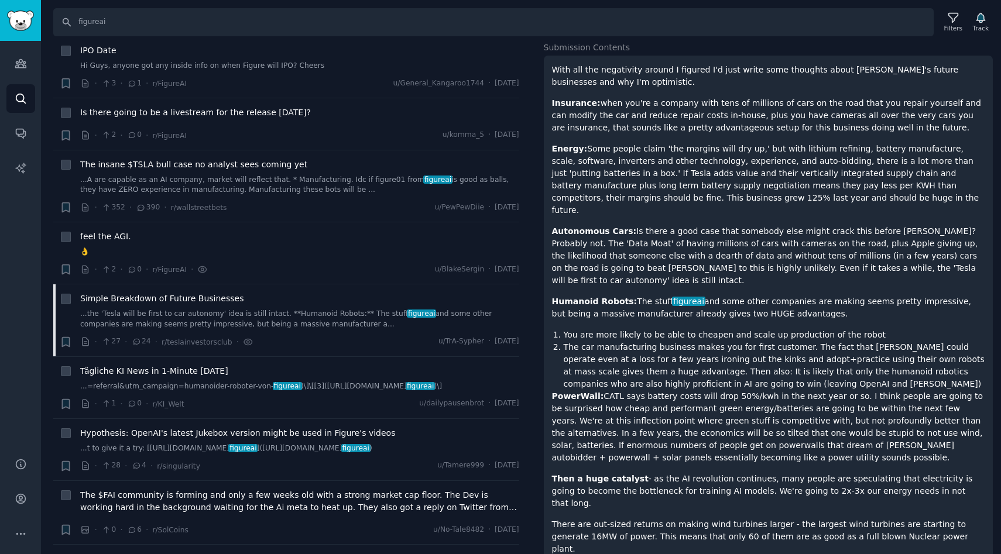
click at [711, 296] on p "Humanoid Robots: The stuff figureai and some other companies are making seems p…" at bounding box center [768, 308] width 433 height 25
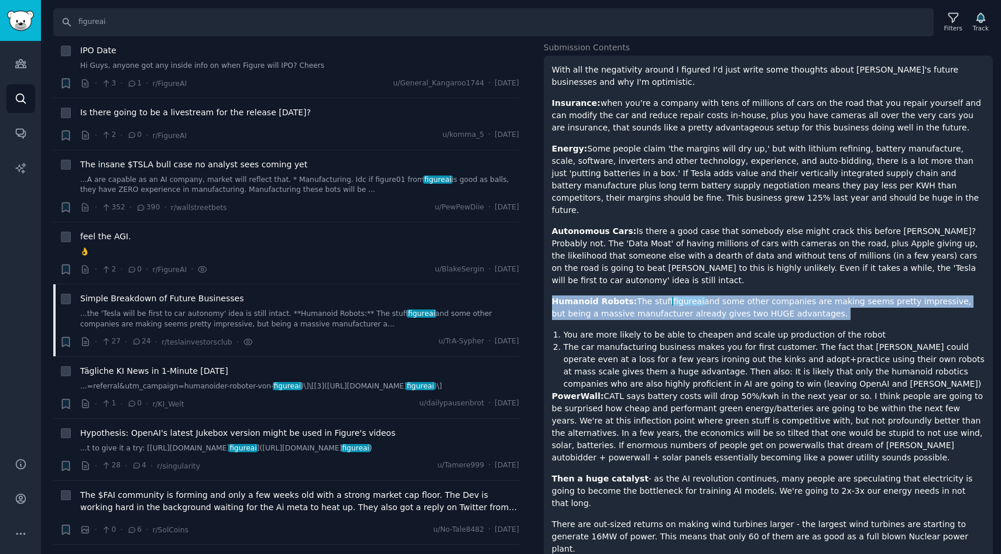
click at [718, 341] on li "The car manufacturing business makes you for first customer. The fact that [PER…" at bounding box center [775, 365] width 422 height 49
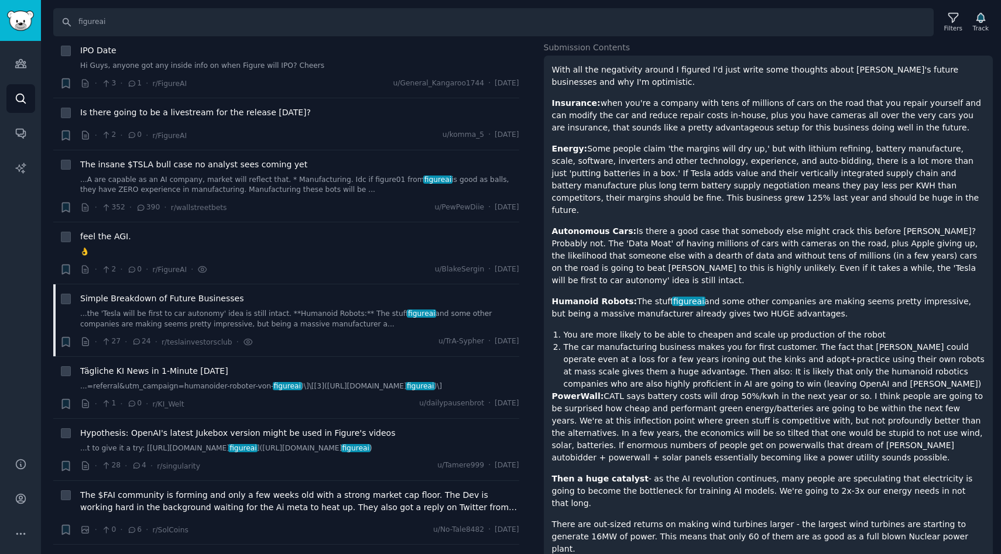
scroll to position [141, 0]
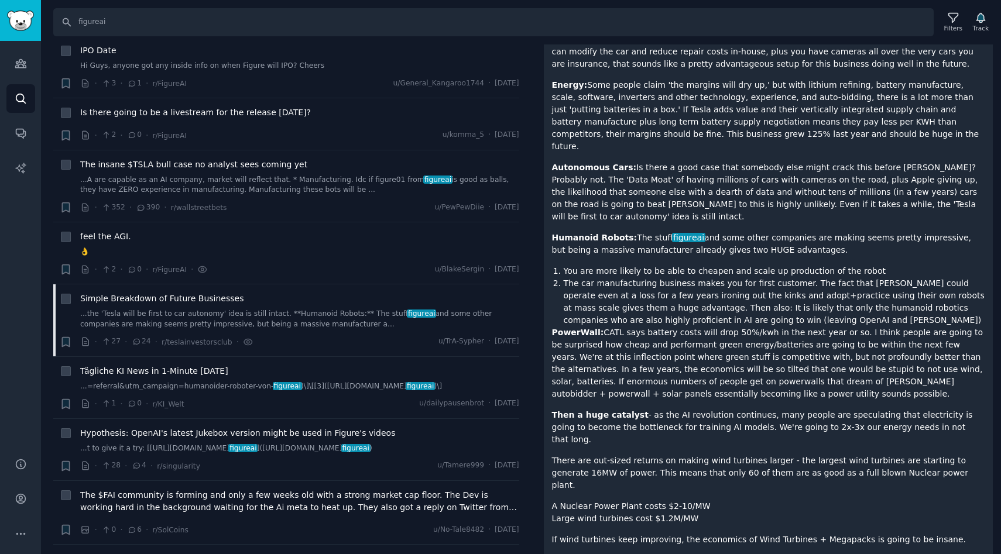
click at [682, 278] on li "The car manufacturing business makes you for first customer. The fact that [PER…" at bounding box center [775, 302] width 422 height 49
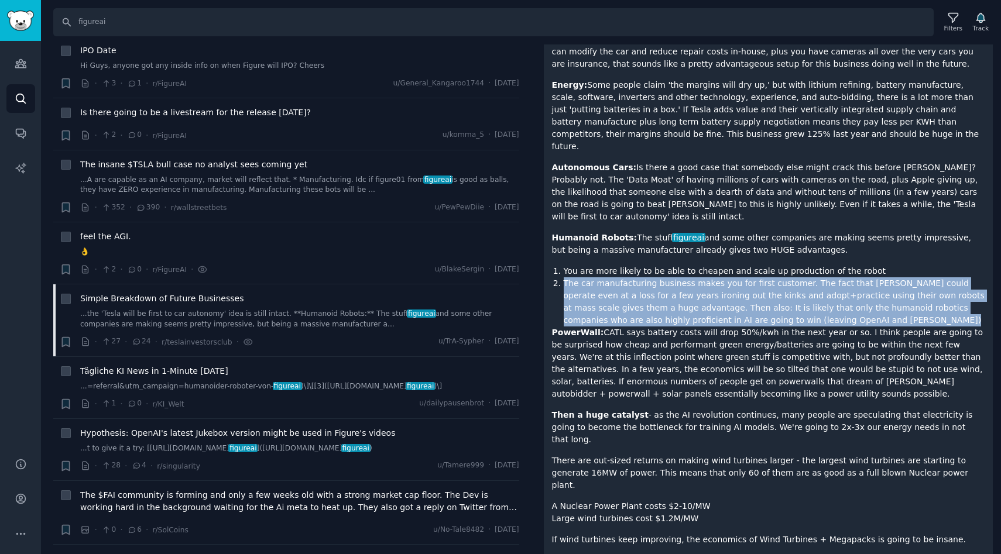
click at [682, 278] on li "The car manufacturing business makes you for first customer. The fact that [PER…" at bounding box center [775, 302] width 422 height 49
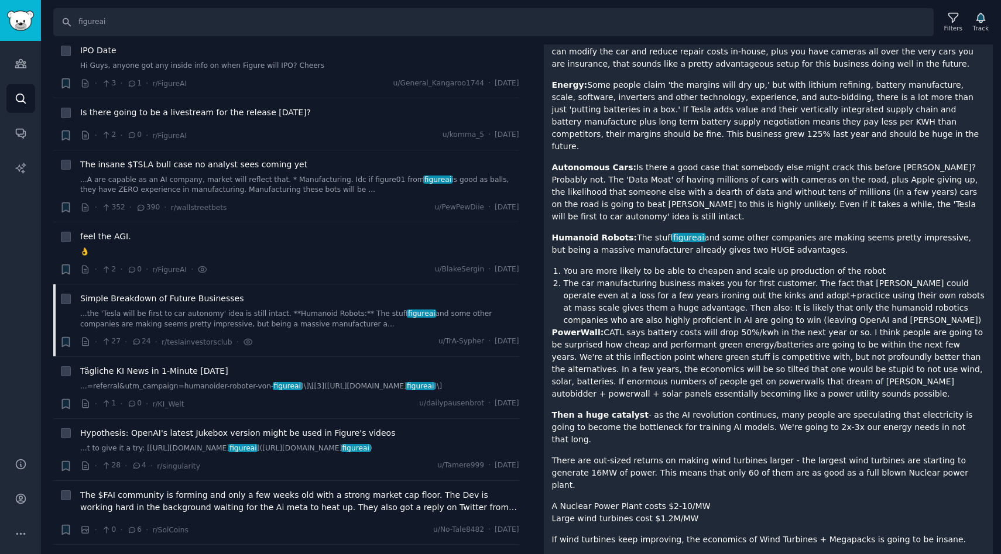
click at [684, 288] on li "The car manufacturing business makes you for first customer. The fact that [PER…" at bounding box center [775, 302] width 422 height 49
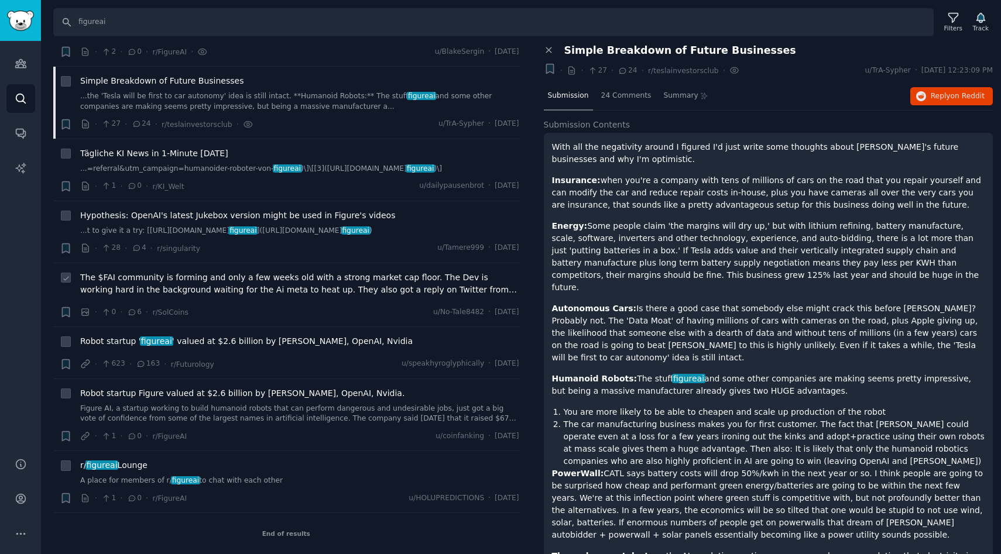
scroll to position [0, 0]
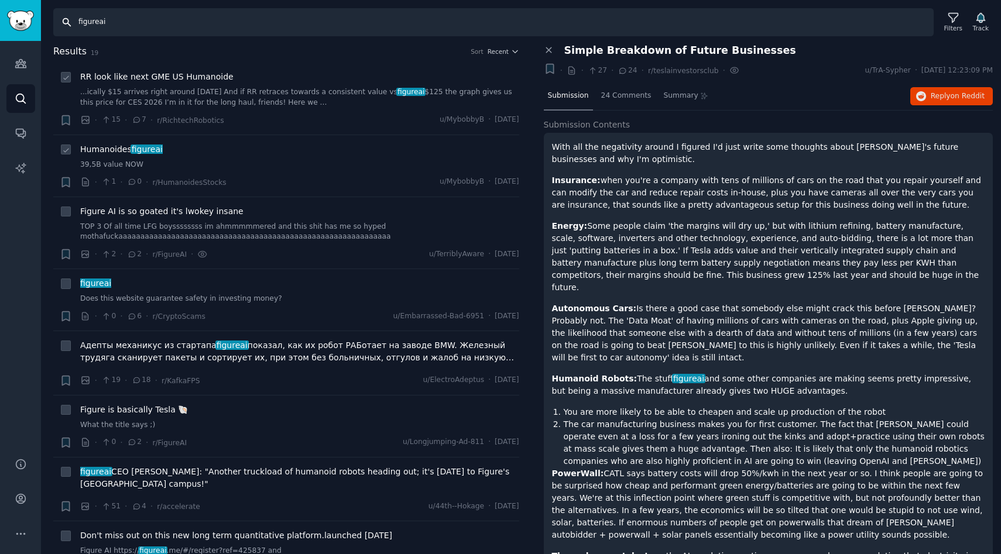
click at [167, 26] on input "figureai" at bounding box center [493, 22] width 881 height 28
click at [16, 24] on img "Sidebar" at bounding box center [20, 21] width 27 height 20
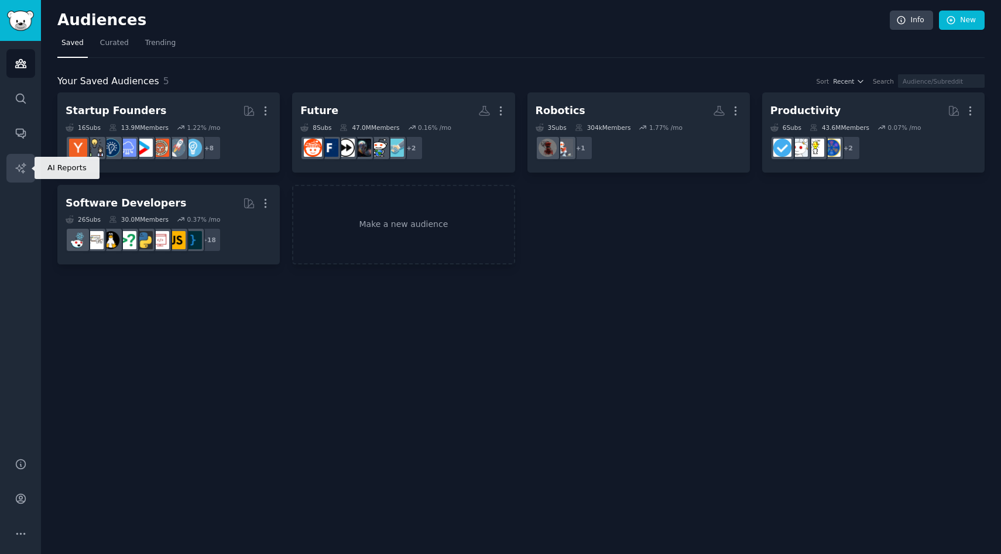
click at [20, 165] on icon "Sidebar" at bounding box center [21, 168] width 12 height 12
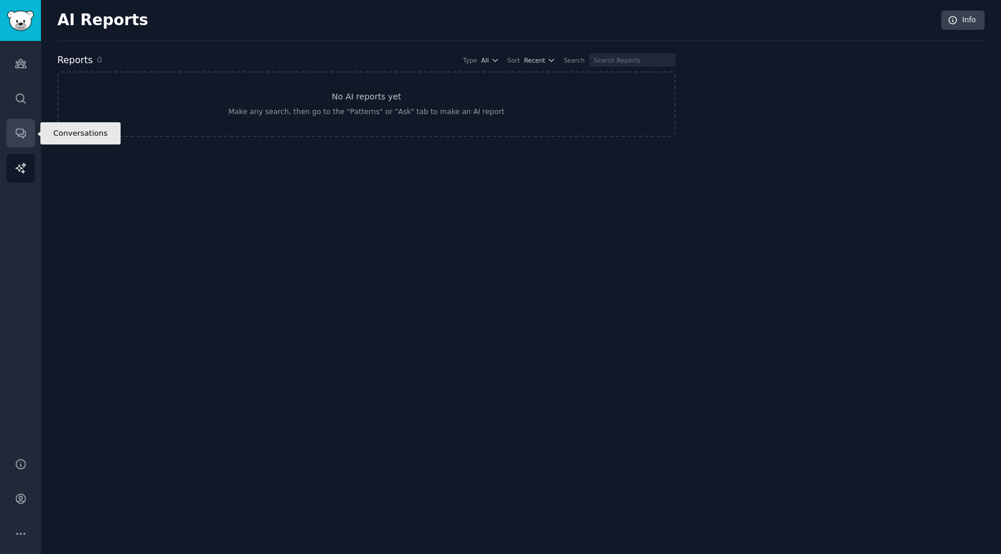
click at [22, 126] on link "Conversations" at bounding box center [20, 133] width 29 height 29
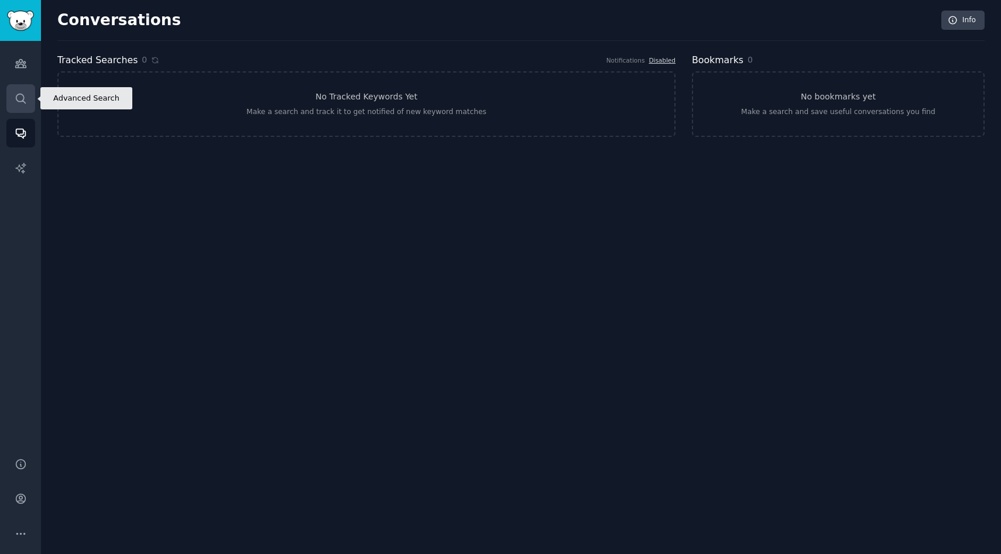
click at [21, 99] on icon "Sidebar" at bounding box center [21, 99] width 12 height 12
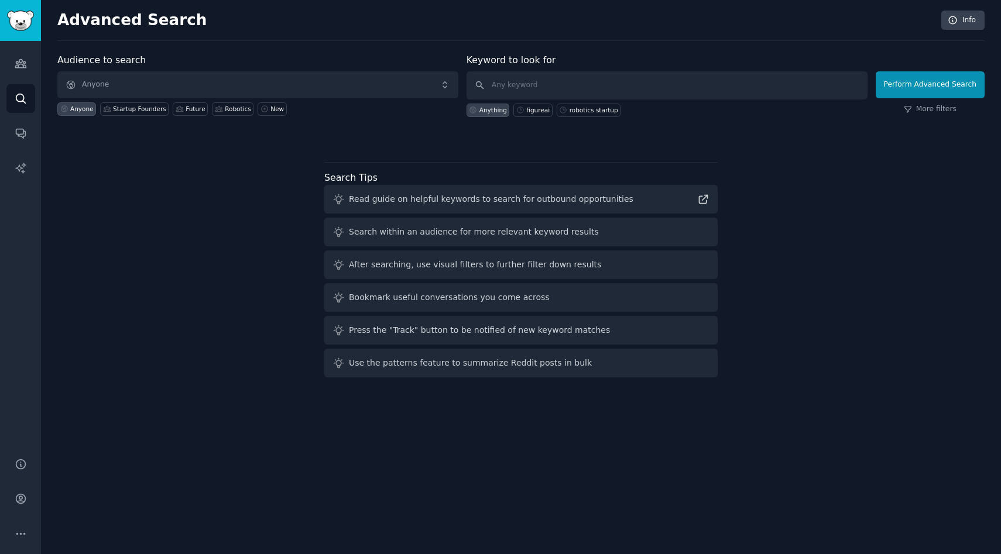
click at [21, 78] on div "Audiences Search Conversations AI Reports" at bounding box center [20, 242] width 41 height 403
click at [23, 67] on icon "Sidebar" at bounding box center [20, 64] width 11 height 8
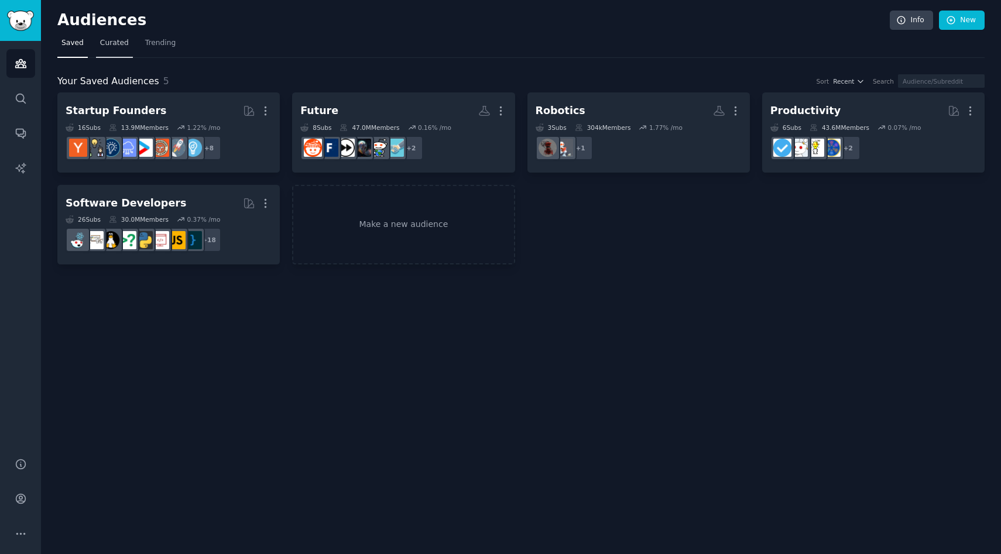
click at [115, 43] on span "Curated" at bounding box center [114, 43] width 29 height 11
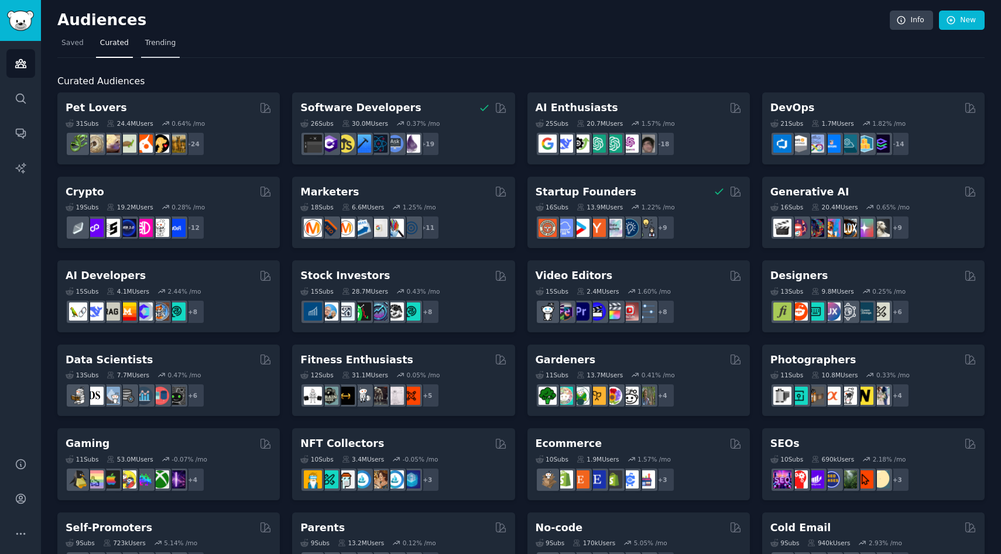
click at [159, 42] on span "Trending" at bounding box center [160, 43] width 30 height 11
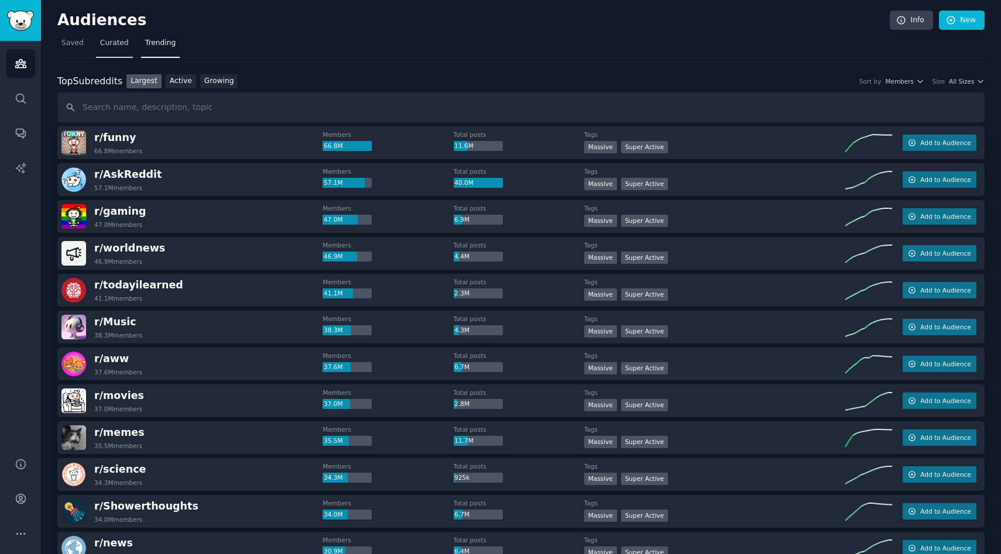
click at [107, 42] on span "Curated" at bounding box center [114, 43] width 29 height 11
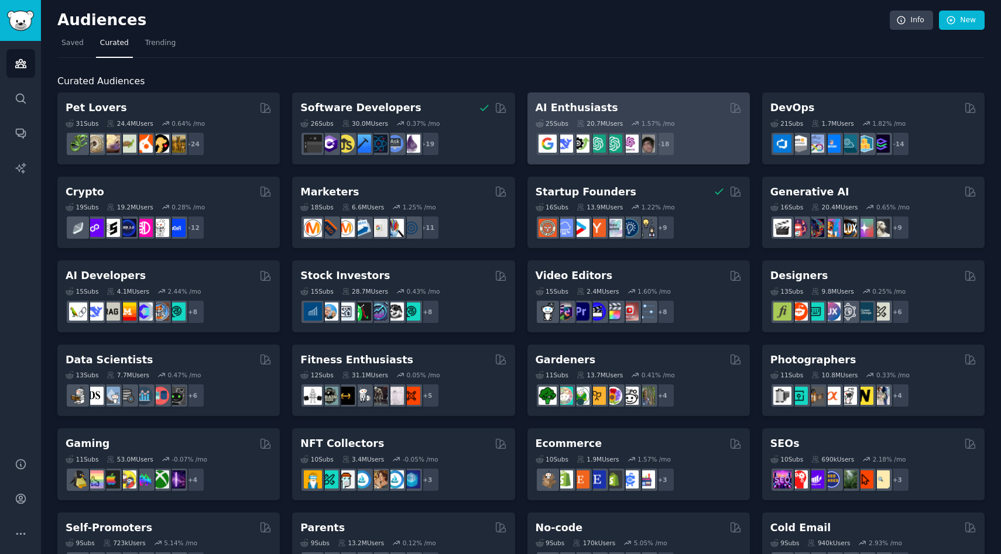
click at [601, 111] on h2 "AI Enthusiasts" at bounding box center [577, 108] width 83 height 15
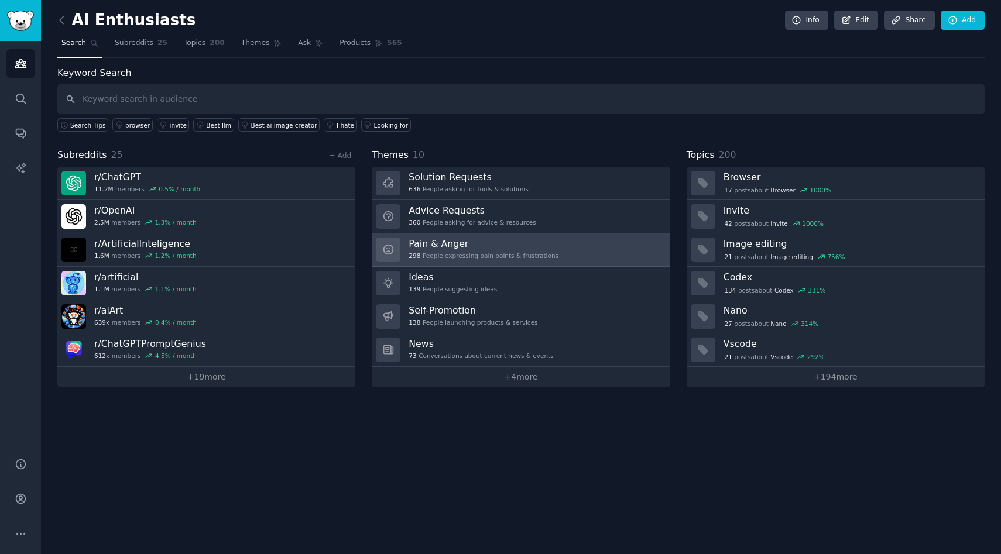
click at [518, 239] on h3 "Pain & Anger" at bounding box center [484, 244] width 150 height 12
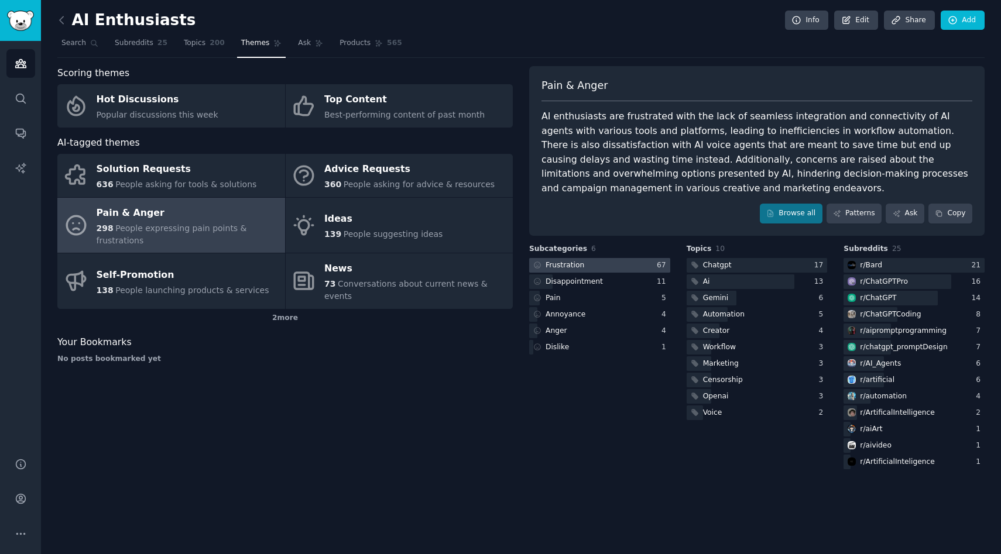
click at [577, 268] on div "Frustration" at bounding box center [565, 266] width 39 height 11
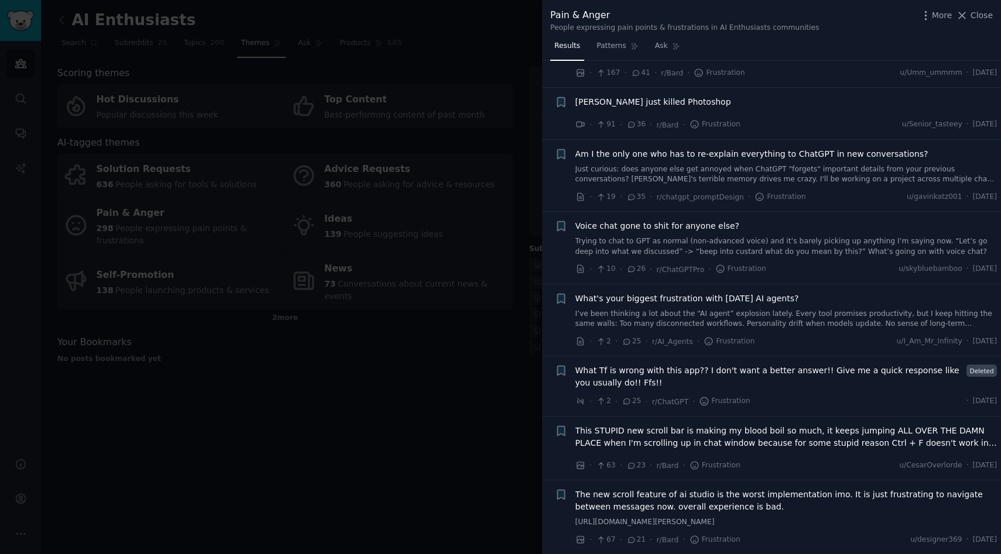
scroll to position [589, 0]
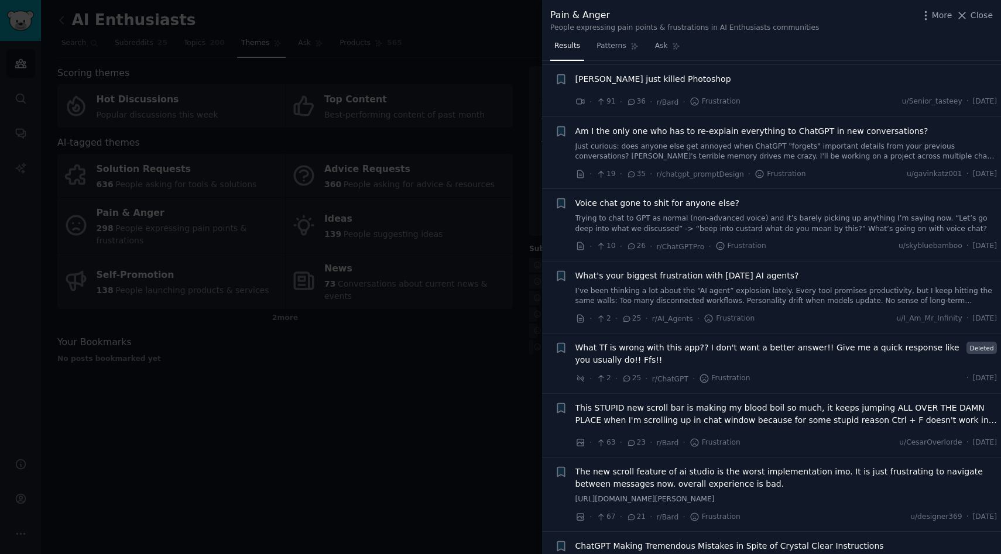
click at [800, 300] on link "I’ve been thinking a lot about the “AI agent” explosion lately. Every tool prom…" at bounding box center [787, 296] width 422 height 20
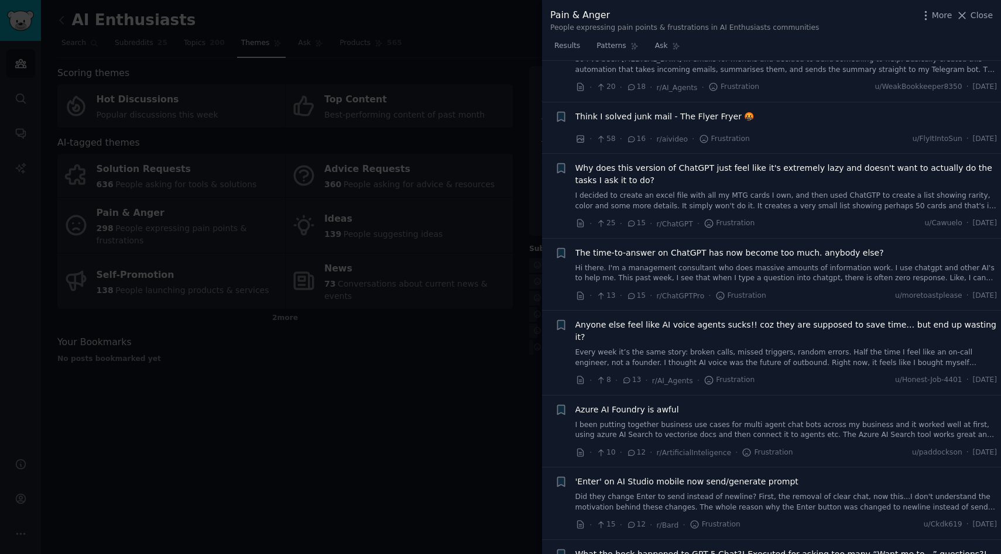
scroll to position [1464, 0]
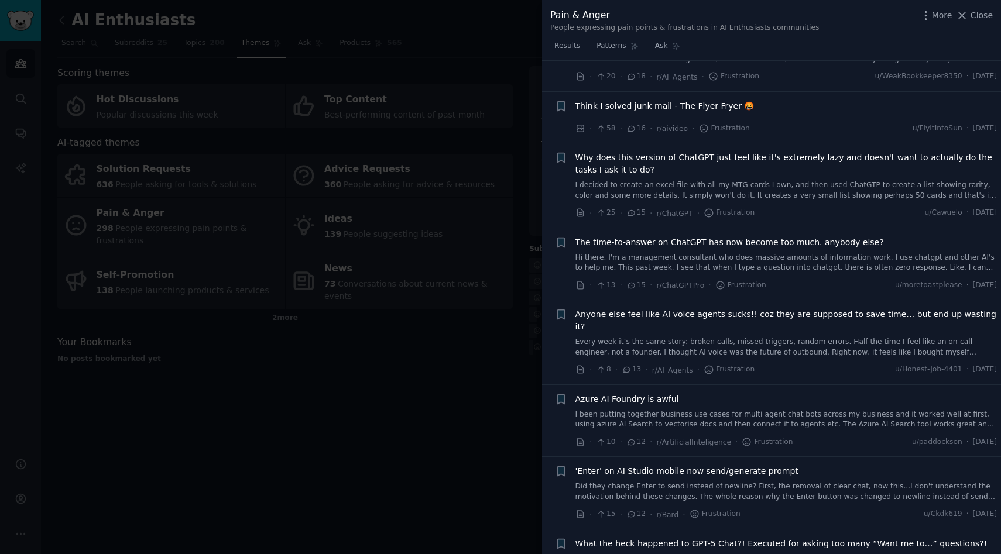
click at [766, 420] on link "I been putting together business use cases for multi agent chat bots across my …" at bounding box center [787, 420] width 422 height 20
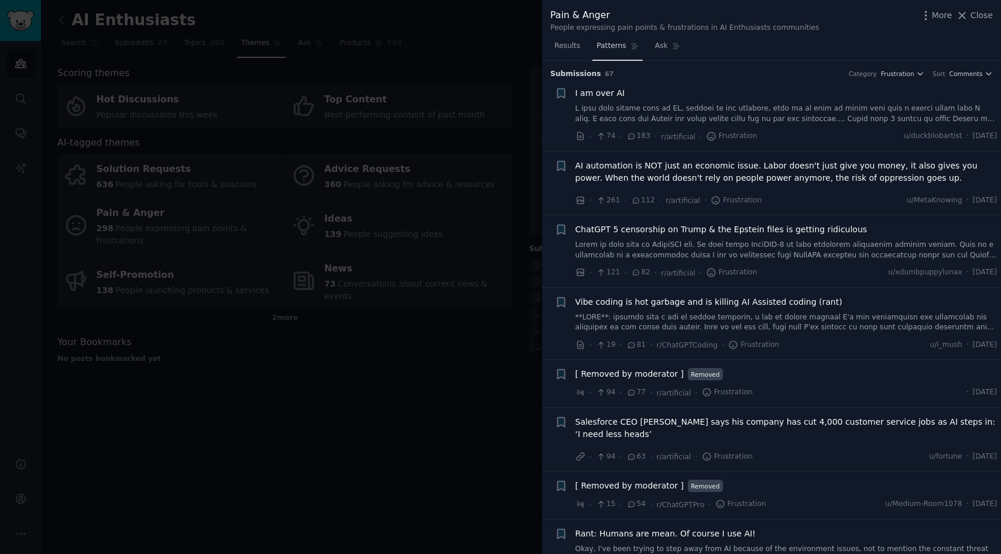
click at [597, 51] on link "Patterns" at bounding box center [618, 49] width 50 height 24
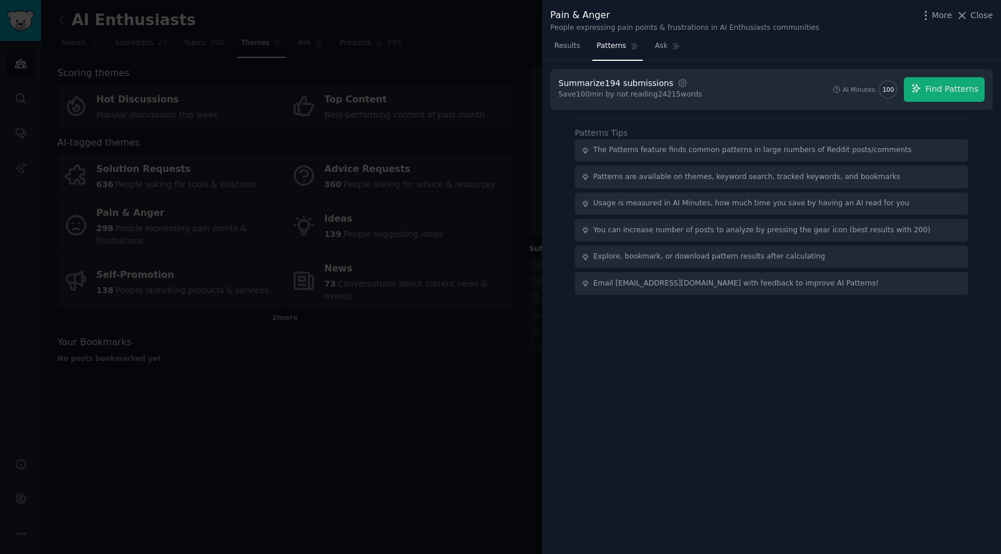
click at [742, 98] on div "Summarize 194 submissions Settings Save 100 min by not reading 24215 words AI M…" at bounding box center [772, 89] width 426 height 25
click at [779, 90] on div "Summarize 194 submissions Settings Save 100 min by not reading 24215 words AI M…" at bounding box center [772, 89] width 426 height 25
click at [389, 473] on div at bounding box center [500, 277] width 1001 height 554
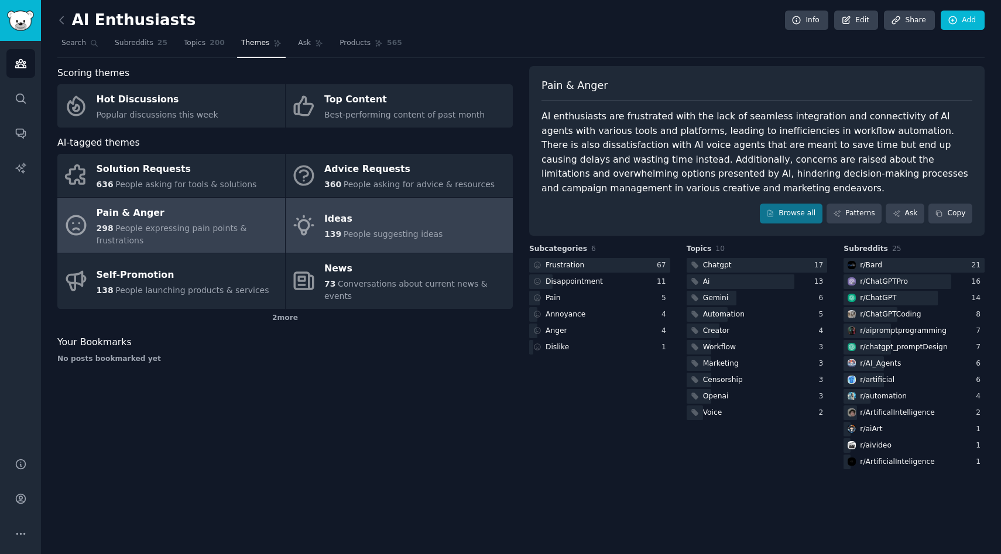
click at [384, 217] on div "Ideas" at bounding box center [383, 219] width 118 height 19
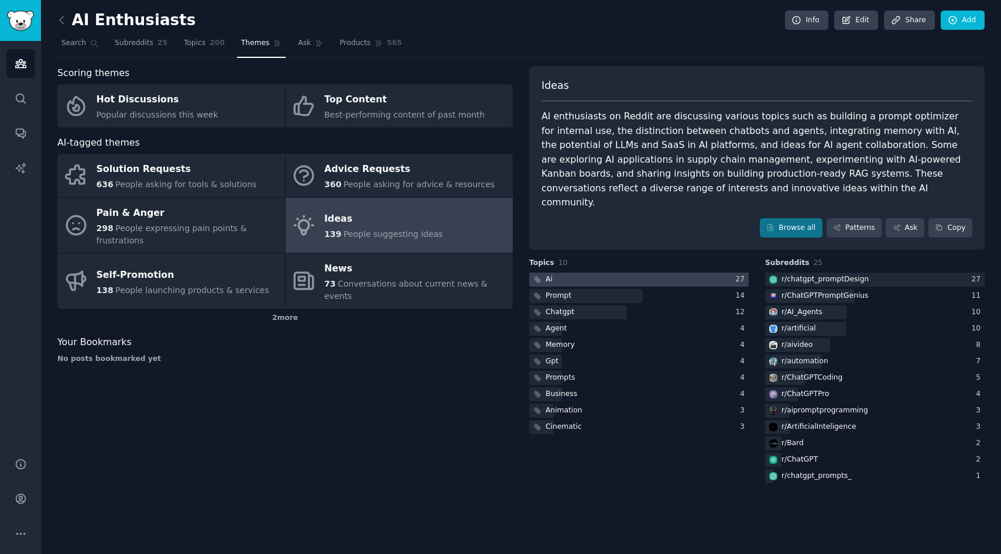
click at [593, 273] on div at bounding box center [639, 280] width 220 height 15
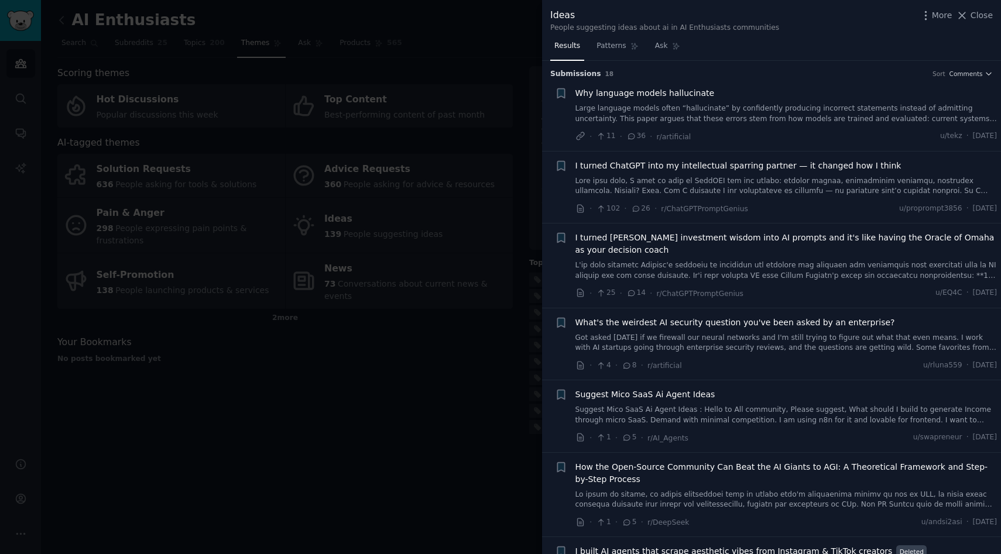
scroll to position [148, 0]
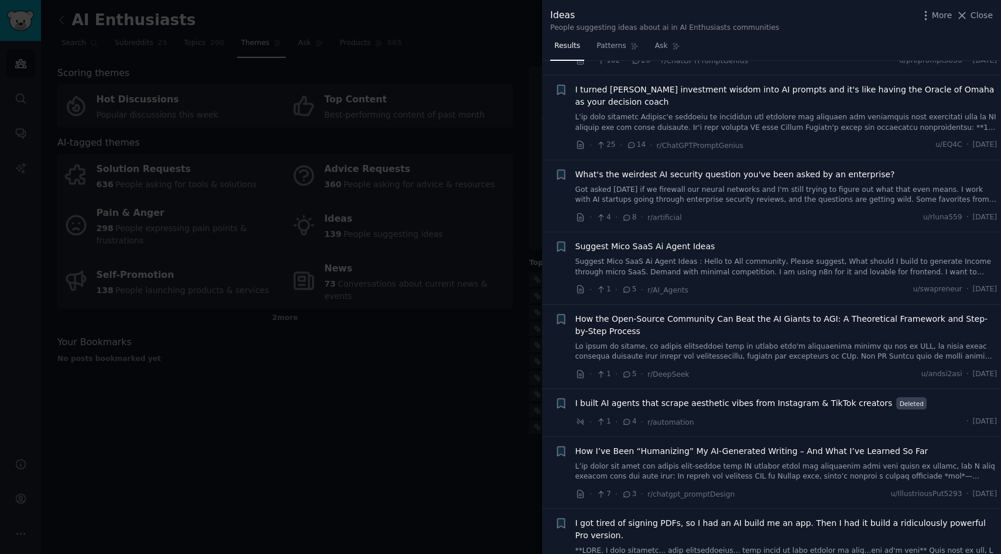
click at [478, 389] on div at bounding box center [500, 277] width 1001 height 554
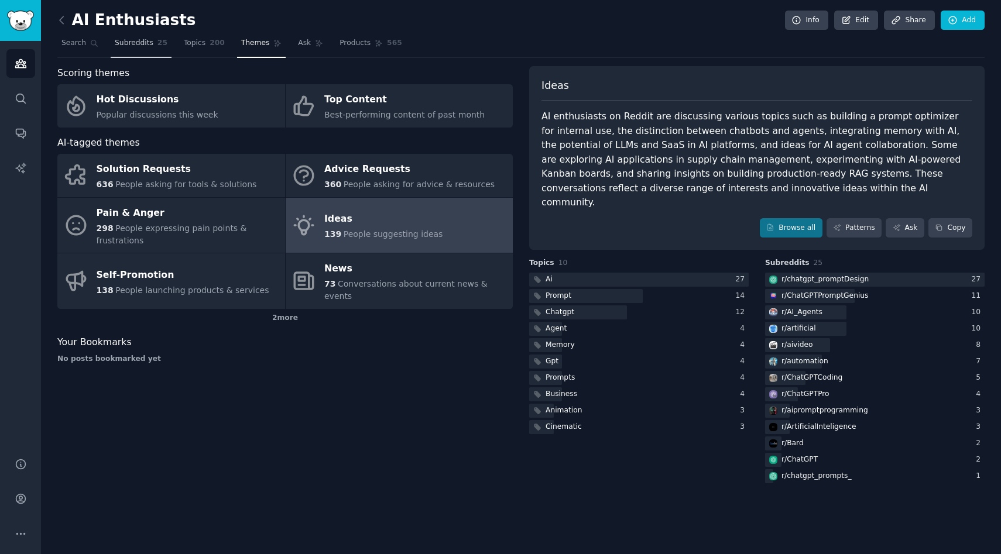
click at [149, 46] on span "Subreddits" at bounding box center [134, 43] width 39 height 11
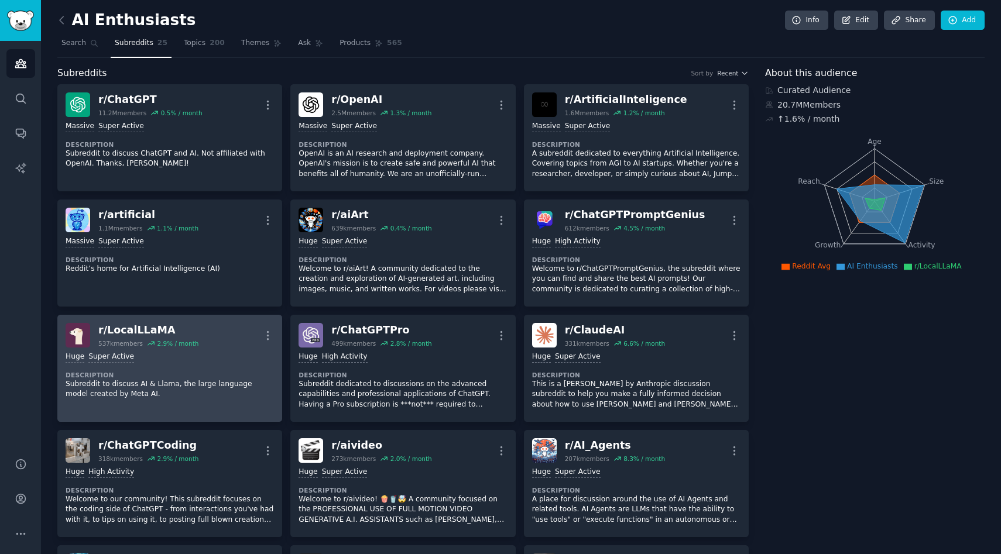
click at [140, 321] on link "r/ LocalLLaMA 537k members 2.9 % / month More Huge Super Active Description Sub…" at bounding box center [169, 368] width 225 height 107
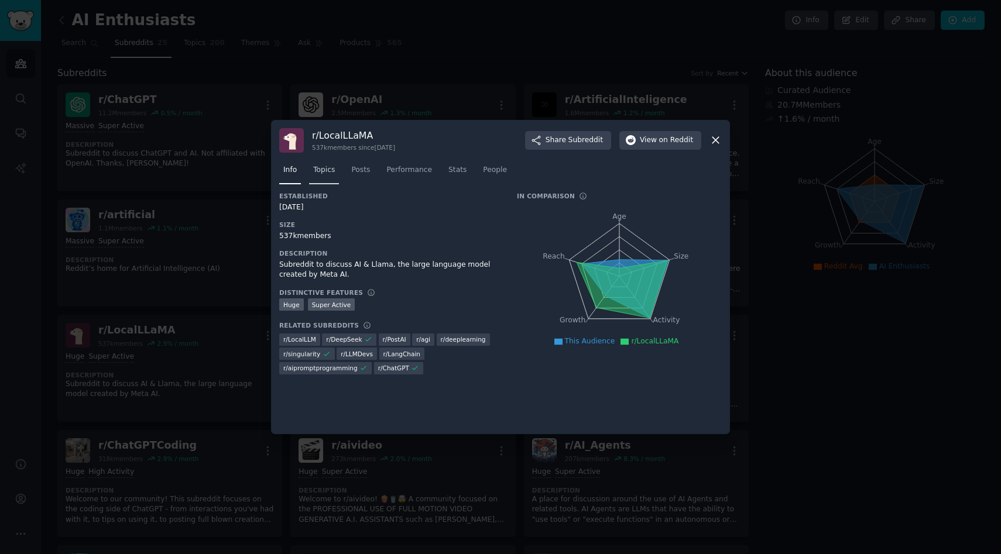
click at [331, 168] on span "Topics" at bounding box center [324, 170] width 22 height 11
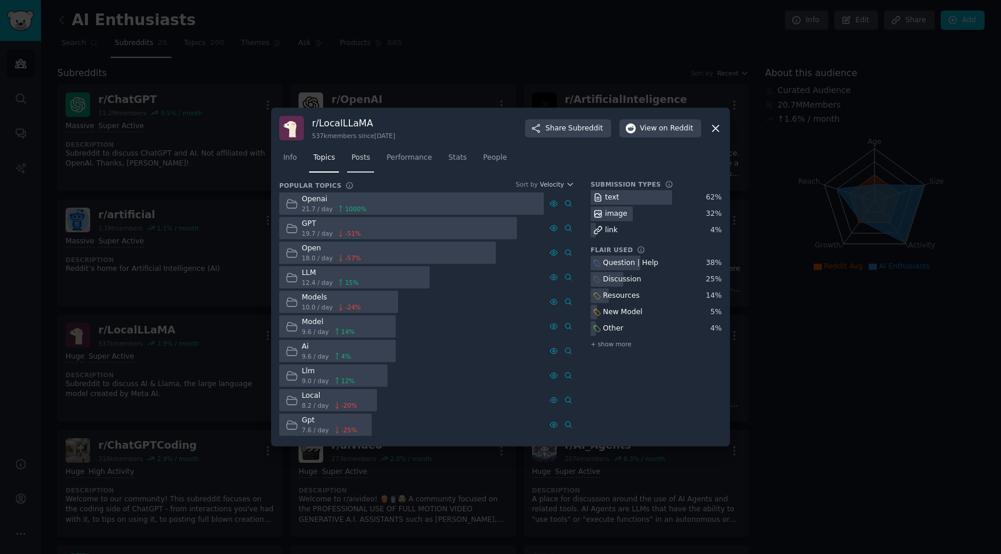
click at [364, 170] on link "Posts" at bounding box center [360, 161] width 27 height 24
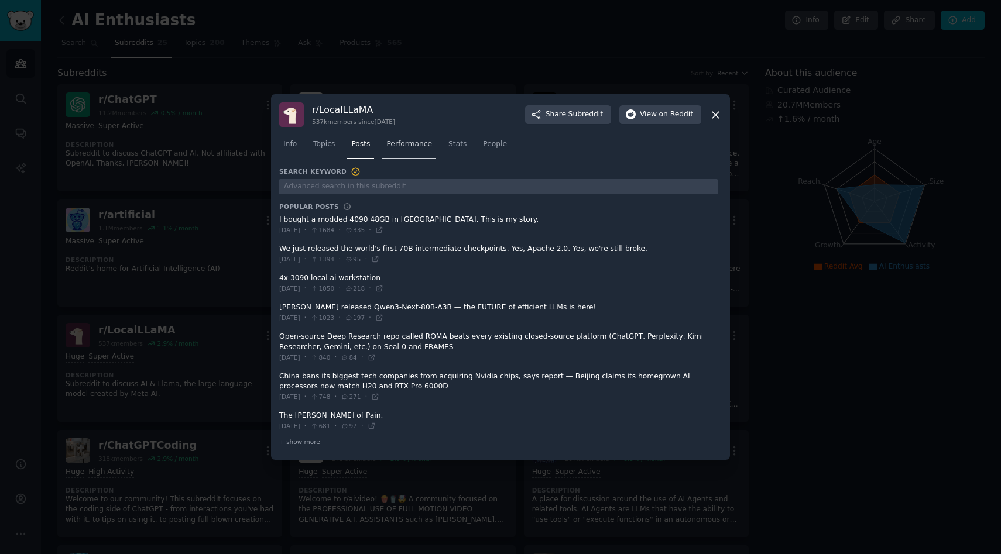
click at [400, 155] on link "Performance" at bounding box center [409, 147] width 54 height 24
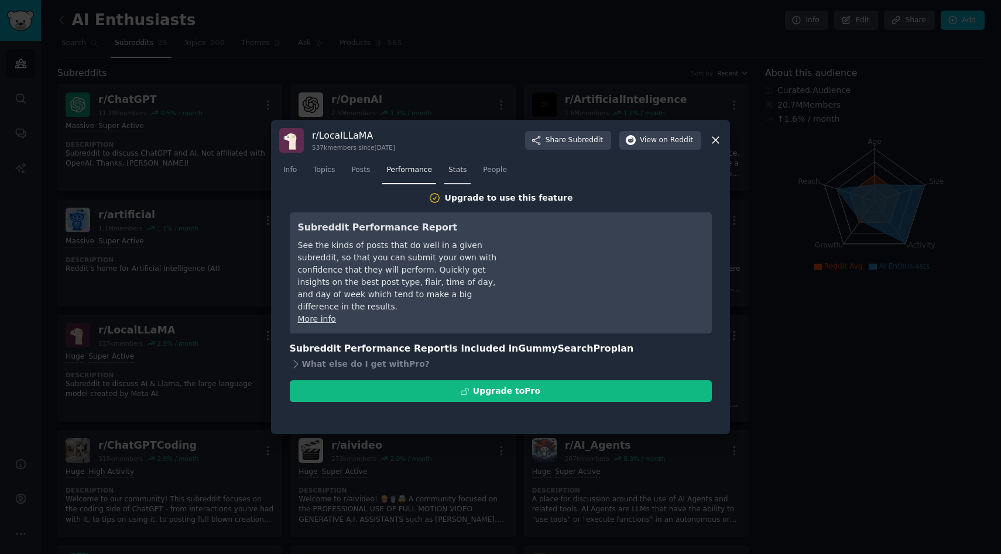
click at [454, 166] on span "Stats" at bounding box center [458, 170] width 18 height 11
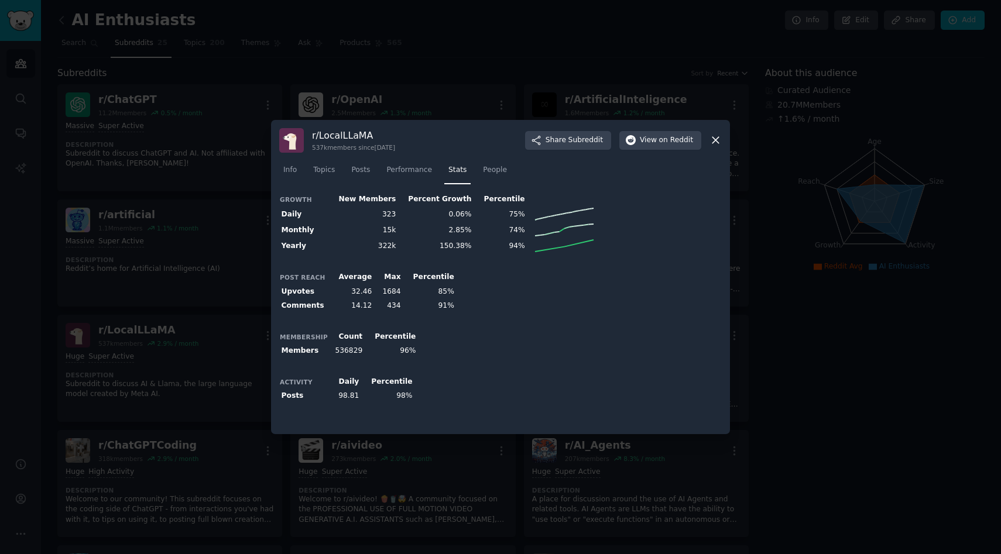
click at [716, 141] on icon at bounding box center [716, 141] width 6 height 6
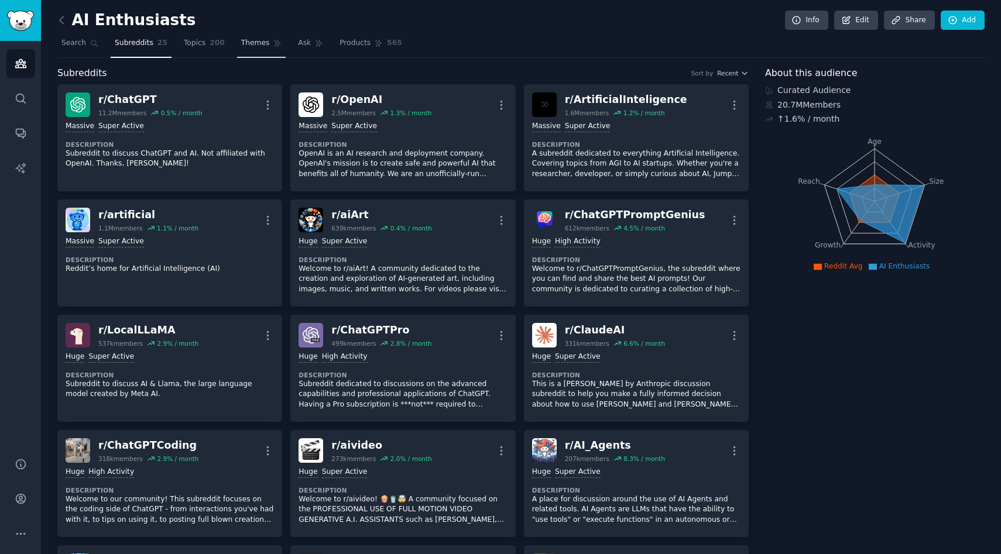
click at [237, 49] on link "Themes" at bounding box center [261, 46] width 49 height 24
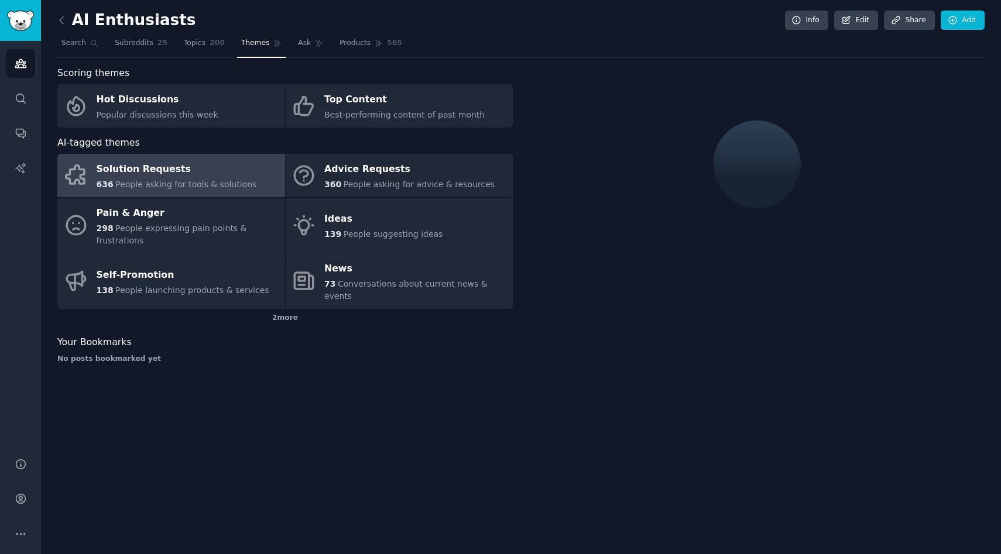
click at [206, 183] on span "People asking for tools & solutions" at bounding box center [185, 184] width 141 height 9
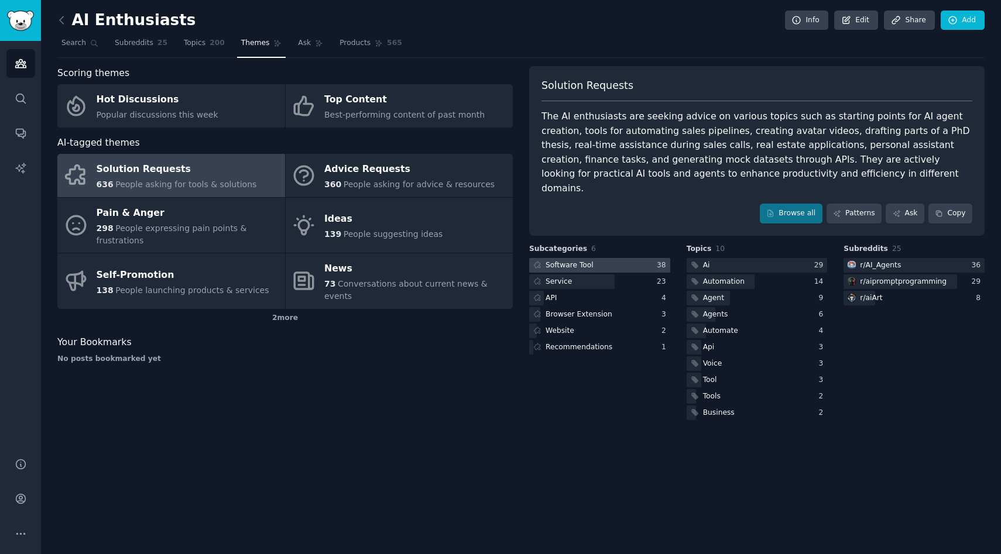
click at [599, 258] on div at bounding box center [599, 265] width 141 height 15
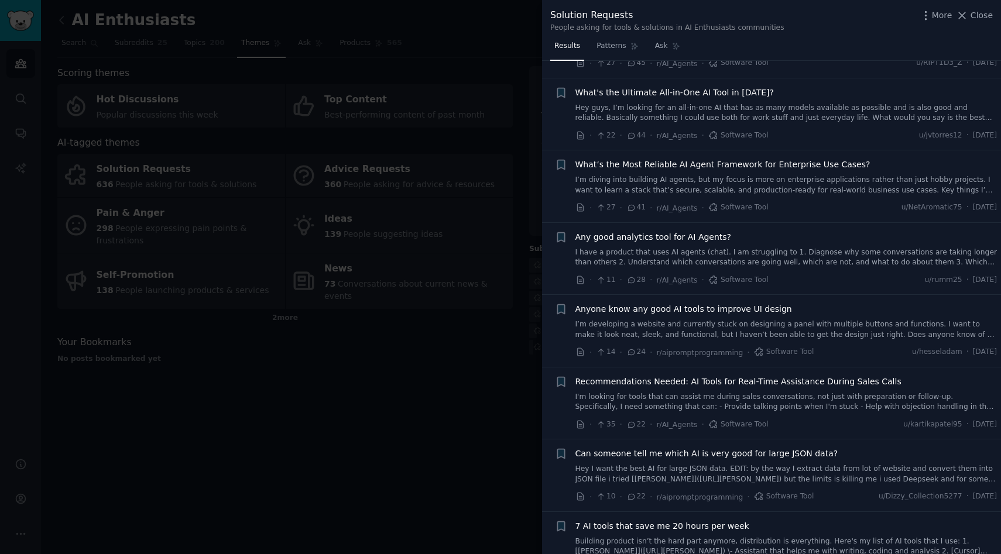
scroll to position [165, 0]
